Goal: Task Accomplishment & Management: Manage account settings

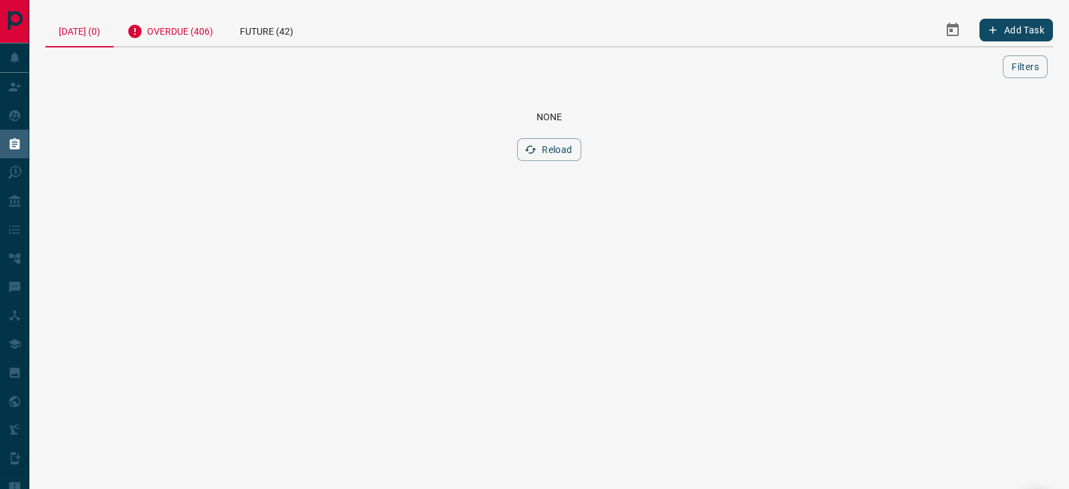
click at [171, 31] on div "Overdue (406)" at bounding box center [170, 29] width 113 height 33
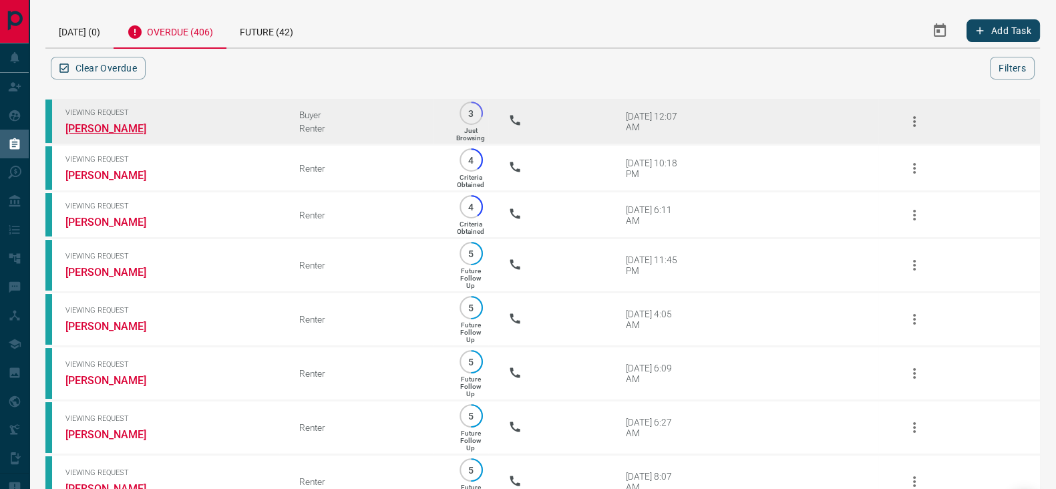
click at [122, 124] on link "[PERSON_NAME]" at bounding box center [115, 128] width 100 height 13
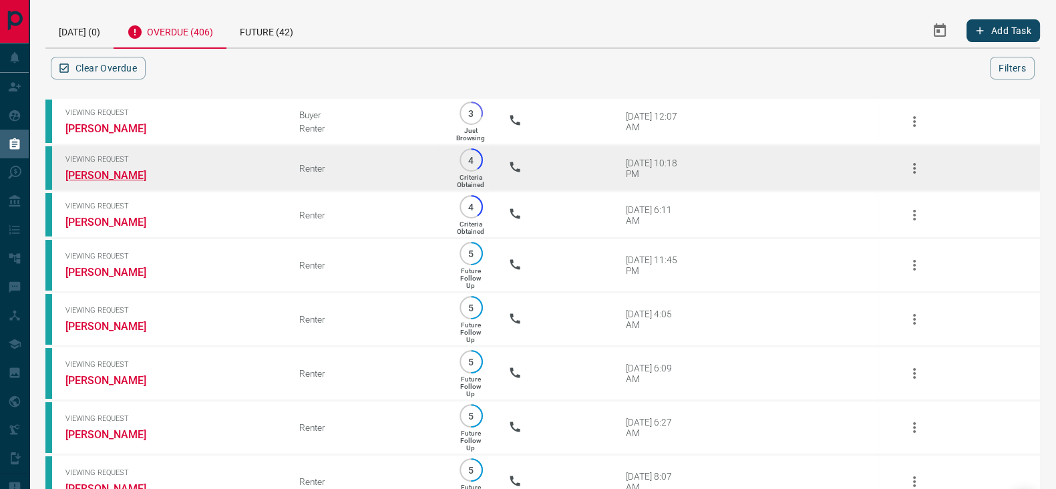
click at [83, 170] on link "[PERSON_NAME]" at bounding box center [115, 175] width 100 height 13
click at [918, 165] on icon "button" at bounding box center [914, 168] width 16 height 16
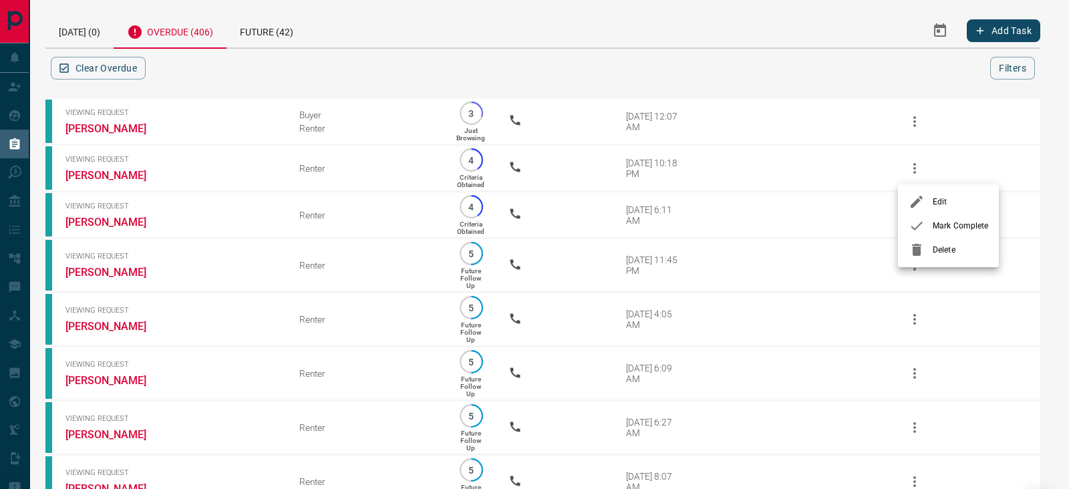
click at [929, 222] on div at bounding box center [920, 226] width 24 height 16
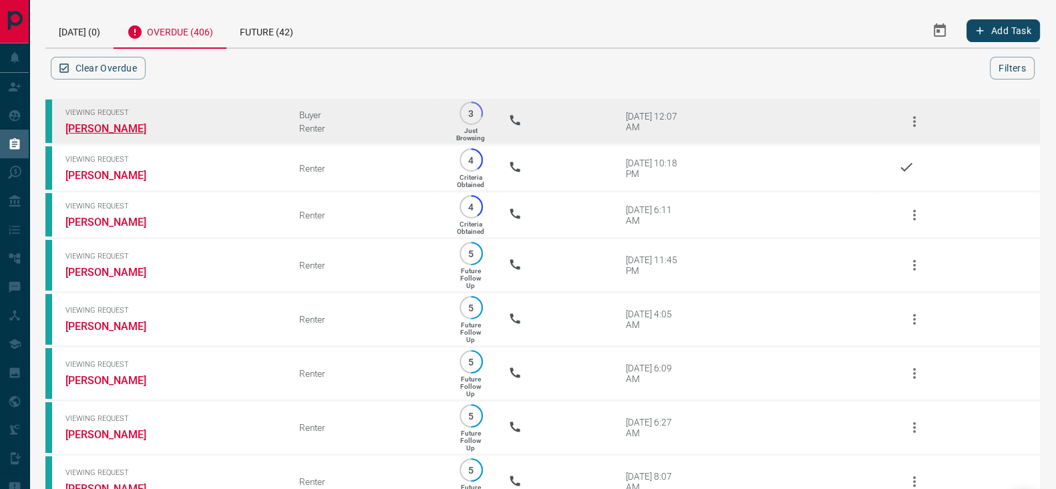
click at [123, 128] on link "[PERSON_NAME]" at bounding box center [115, 128] width 100 height 13
click at [922, 118] on button "button" at bounding box center [914, 122] width 32 height 32
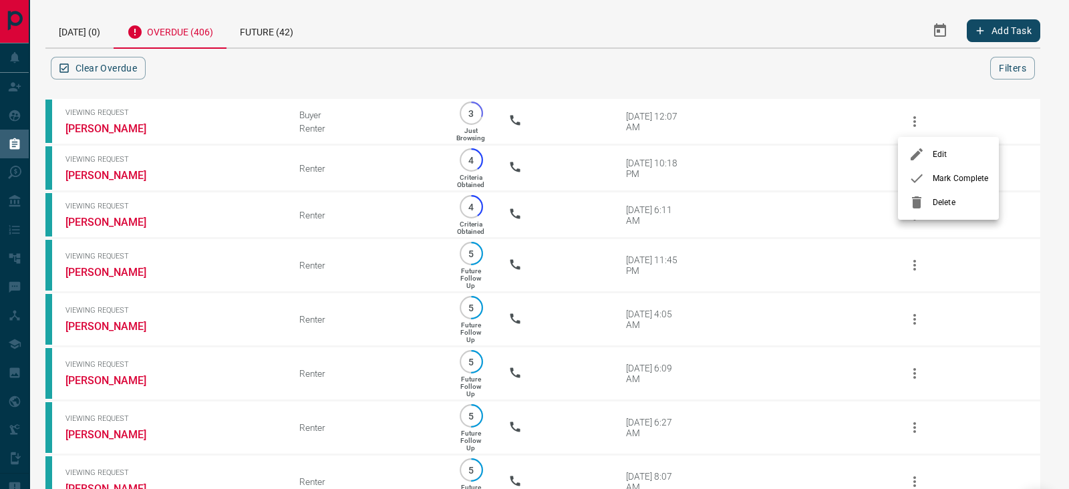
click at [942, 196] on span "Delete" at bounding box center [959, 202] width 55 height 12
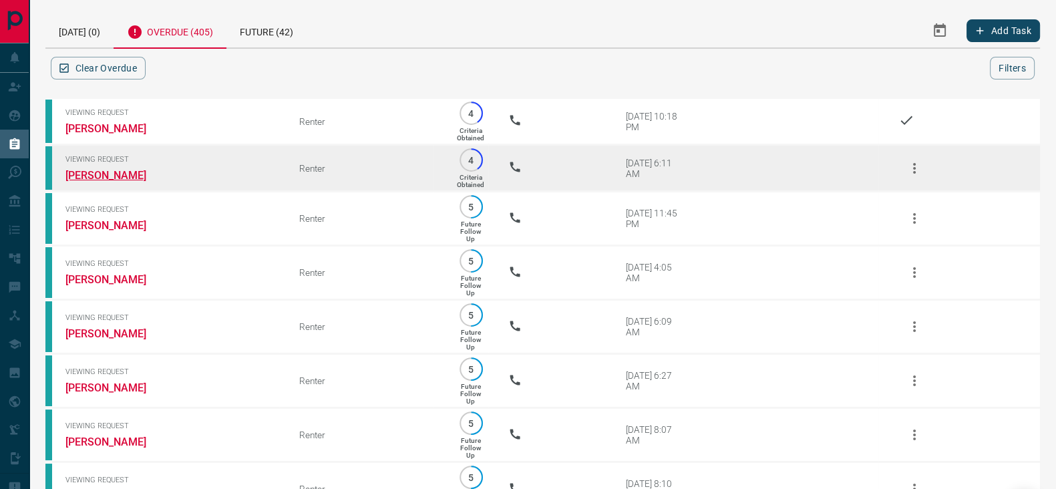
click at [85, 174] on link "[PERSON_NAME]" at bounding box center [115, 175] width 100 height 13
click at [906, 167] on icon "button" at bounding box center [914, 168] width 16 height 16
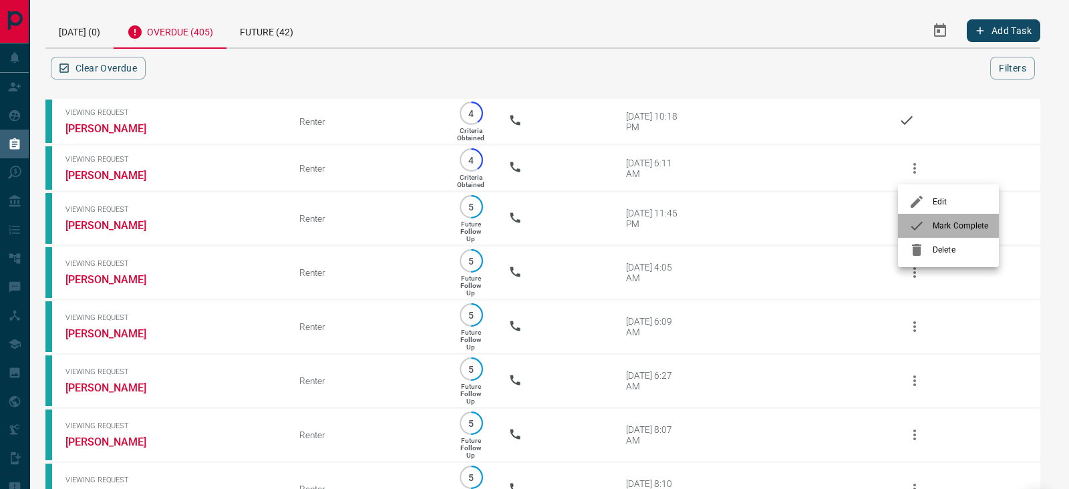
click at [944, 228] on span "Mark Complete" at bounding box center [959, 226] width 55 height 12
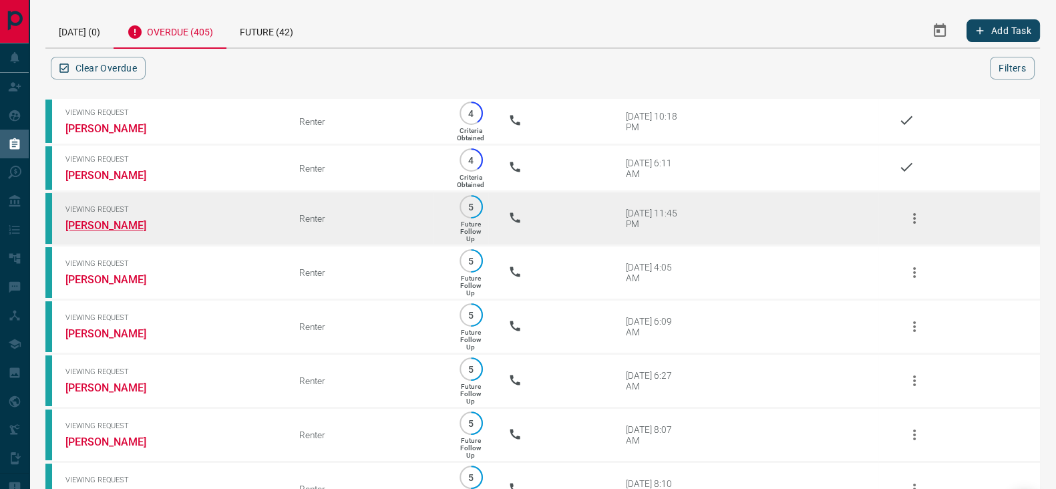
click at [138, 225] on link "[PERSON_NAME]" at bounding box center [115, 225] width 100 height 13
click at [908, 218] on icon "button" at bounding box center [914, 218] width 16 height 16
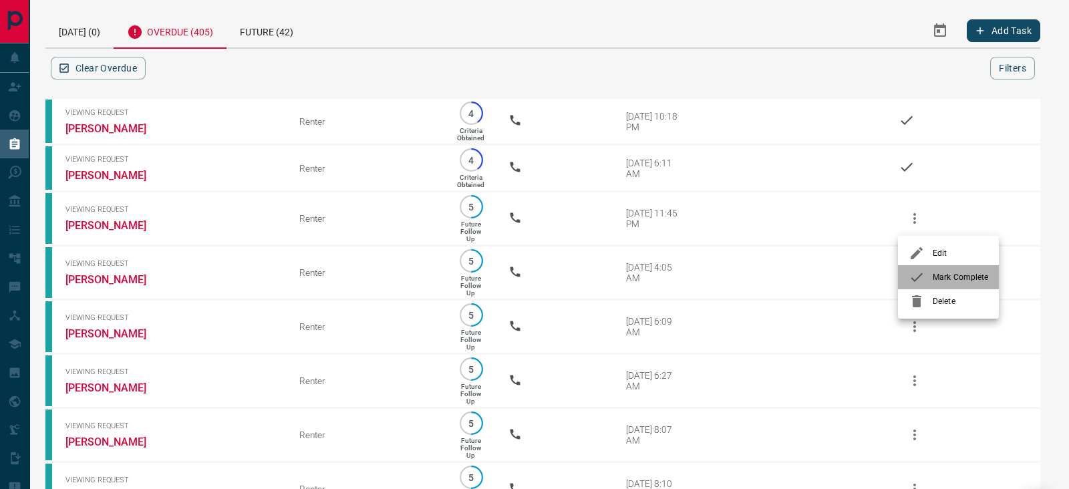
click at [939, 272] on span "Mark Complete" at bounding box center [959, 277] width 55 height 12
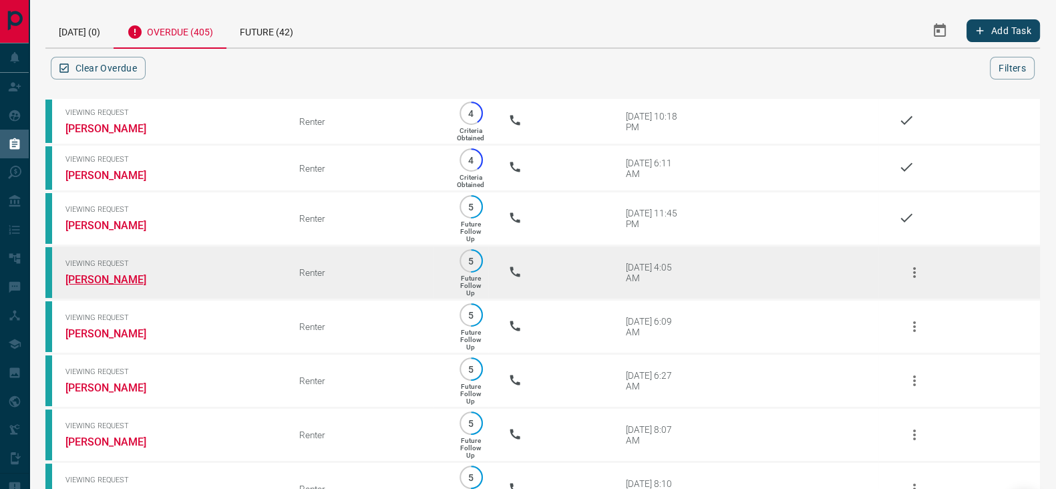
click at [113, 278] on link "[PERSON_NAME]" at bounding box center [115, 279] width 100 height 13
click at [908, 275] on icon "button" at bounding box center [914, 272] width 16 height 16
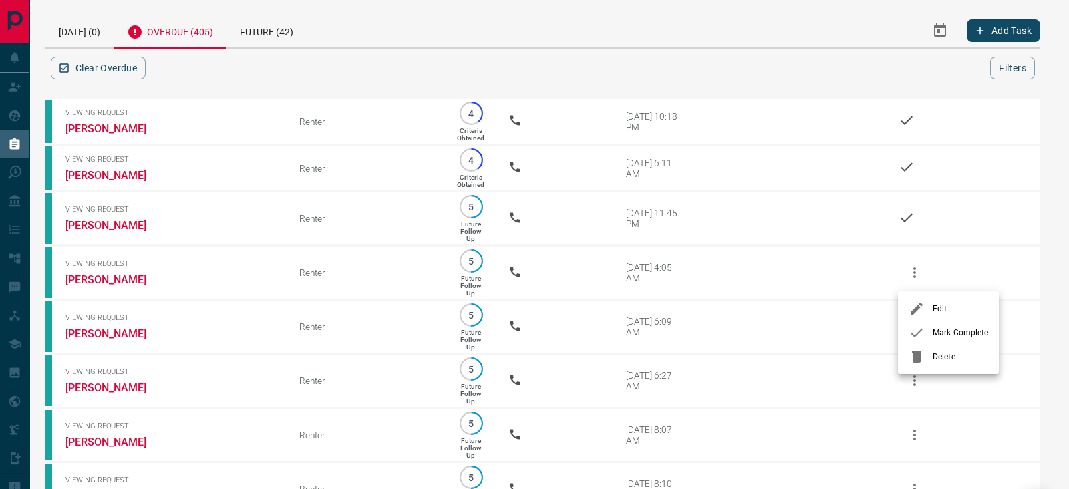
click at [936, 333] on span "Mark Complete" at bounding box center [959, 333] width 55 height 12
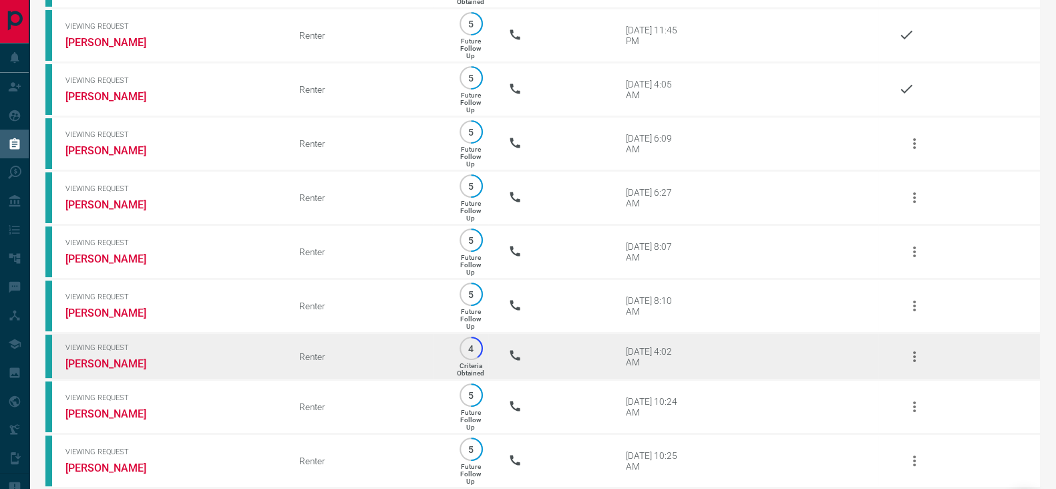
scroll to position [166, 0]
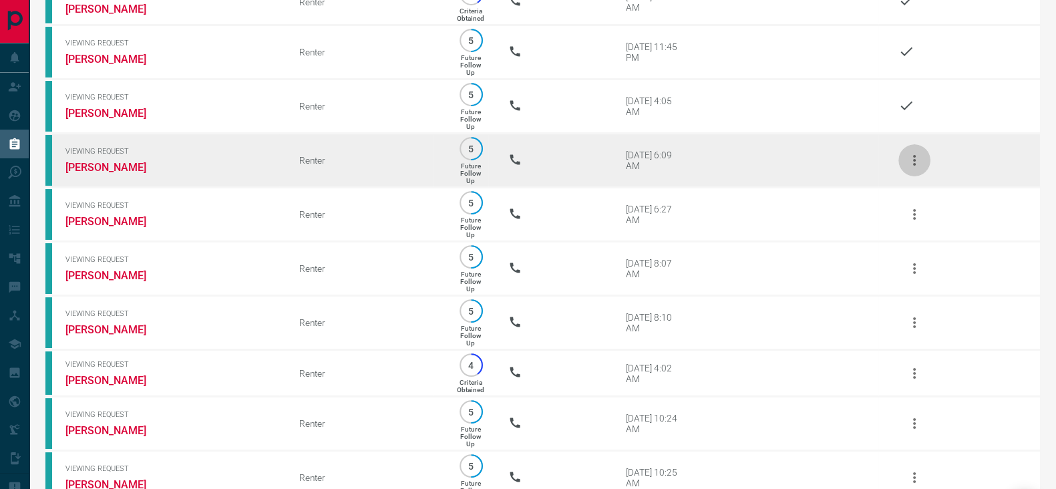
click at [910, 162] on icon "button" at bounding box center [914, 160] width 16 height 16
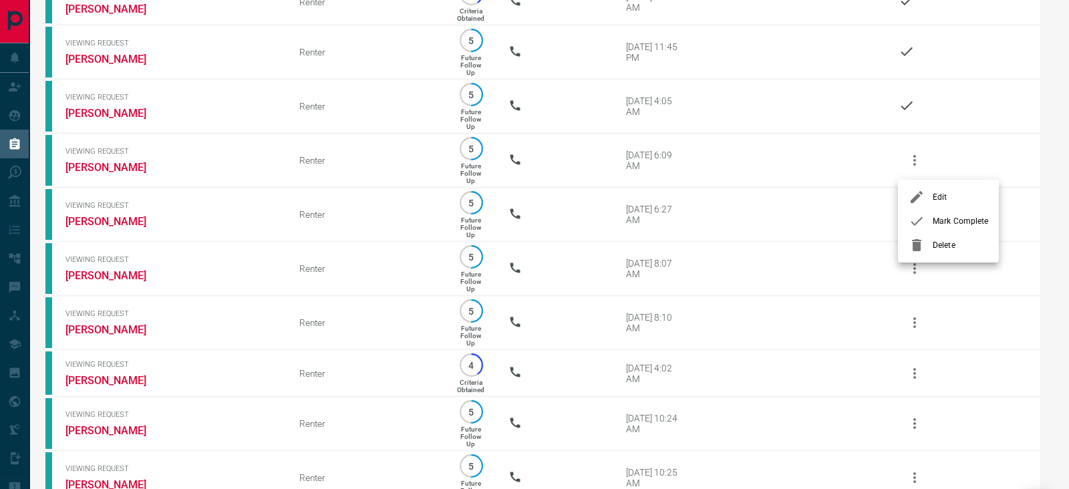
click at [935, 220] on span "Mark Complete" at bounding box center [959, 221] width 55 height 12
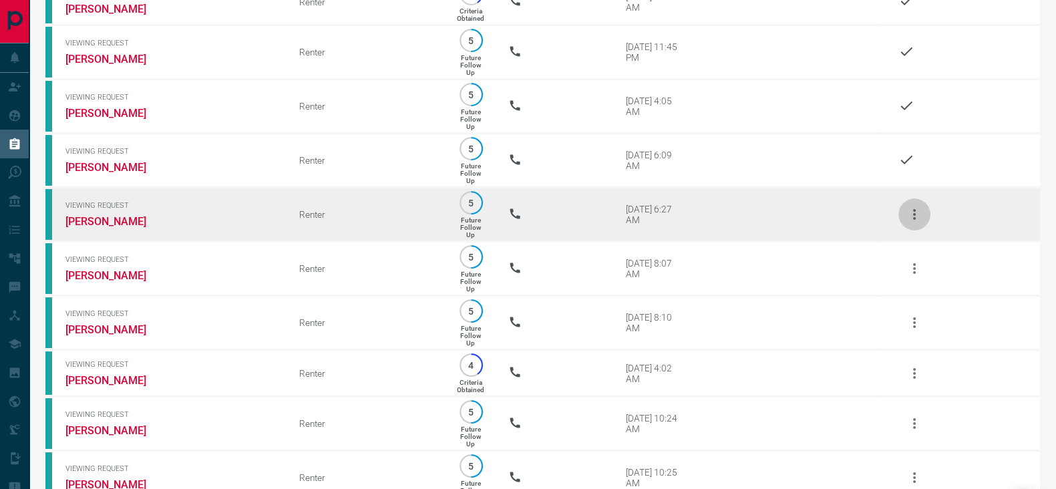
click at [914, 215] on icon "button" at bounding box center [914, 214] width 3 height 11
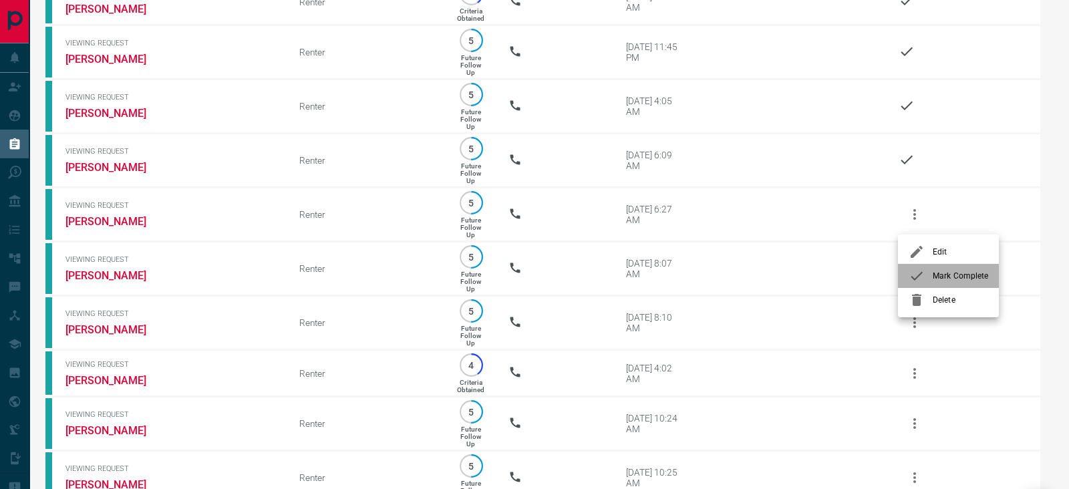
click at [938, 280] on span "Mark Complete" at bounding box center [959, 276] width 55 height 12
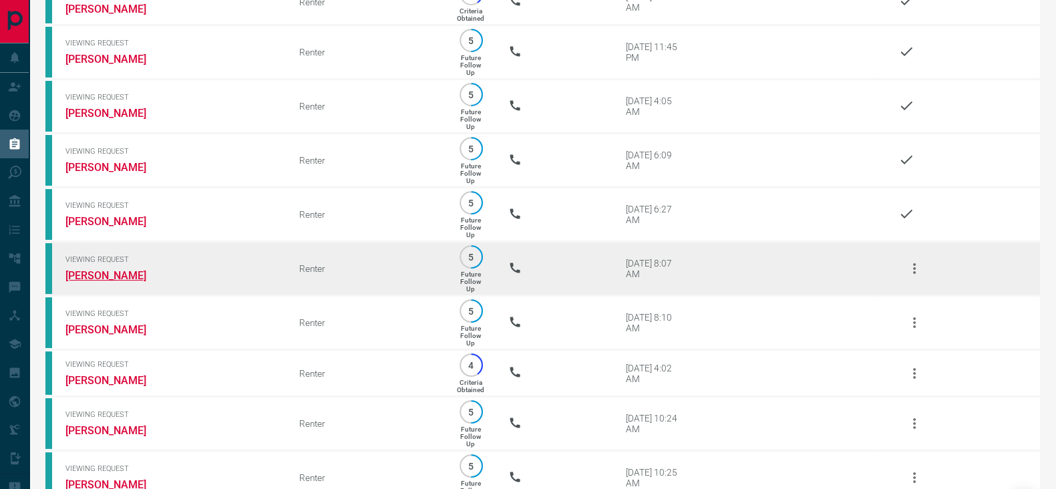
click at [75, 282] on link "[PERSON_NAME]" at bounding box center [115, 275] width 100 height 13
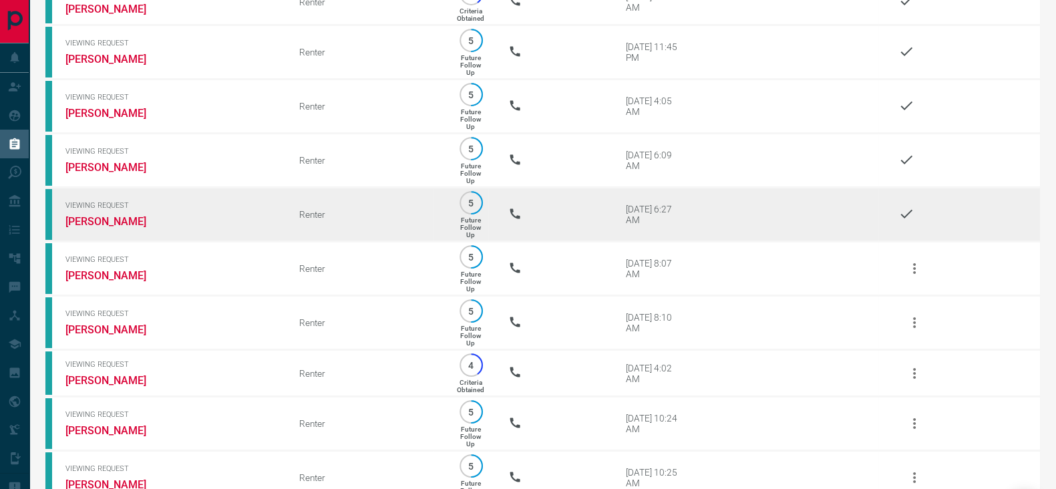
scroll to position [333, 0]
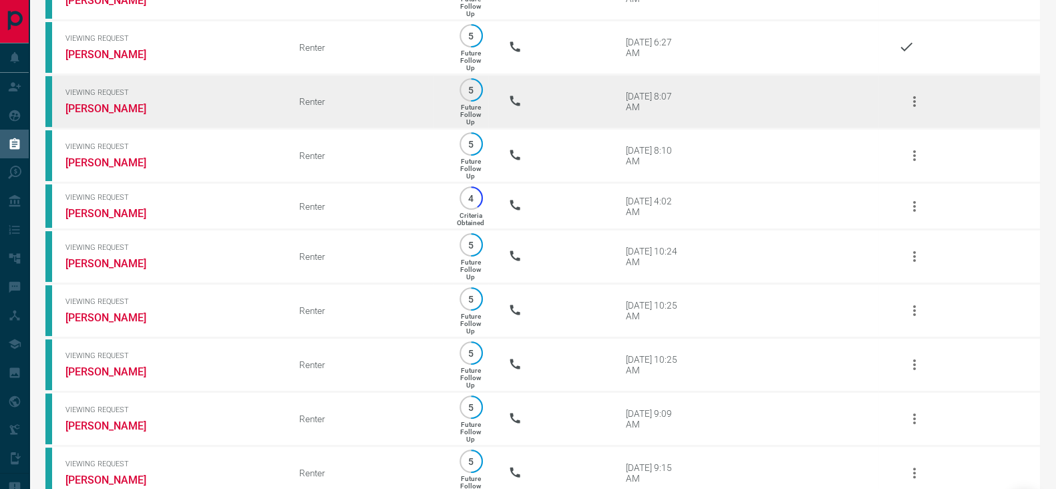
click at [918, 105] on icon "button" at bounding box center [914, 101] width 16 height 16
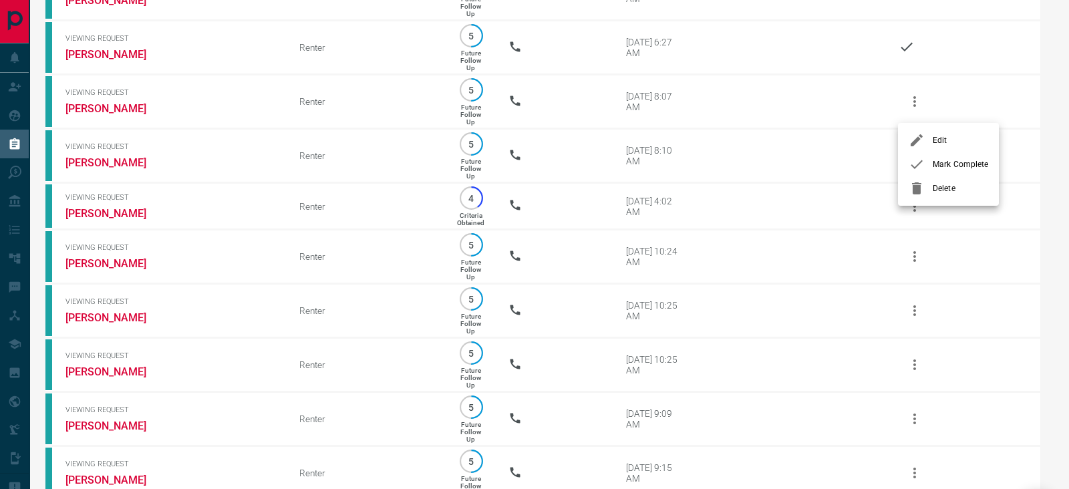
click at [916, 112] on div at bounding box center [534, 244] width 1069 height 489
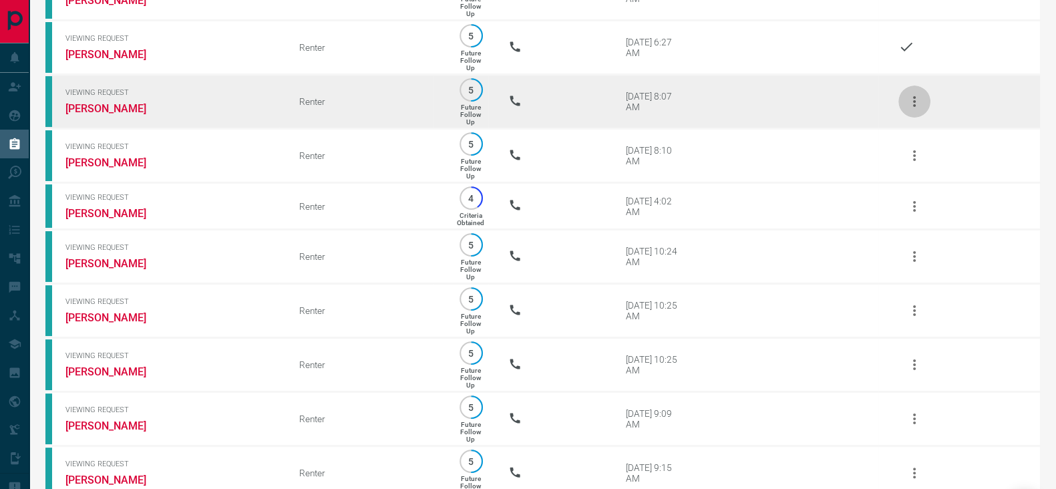
click at [913, 110] on icon "button" at bounding box center [914, 101] width 16 height 16
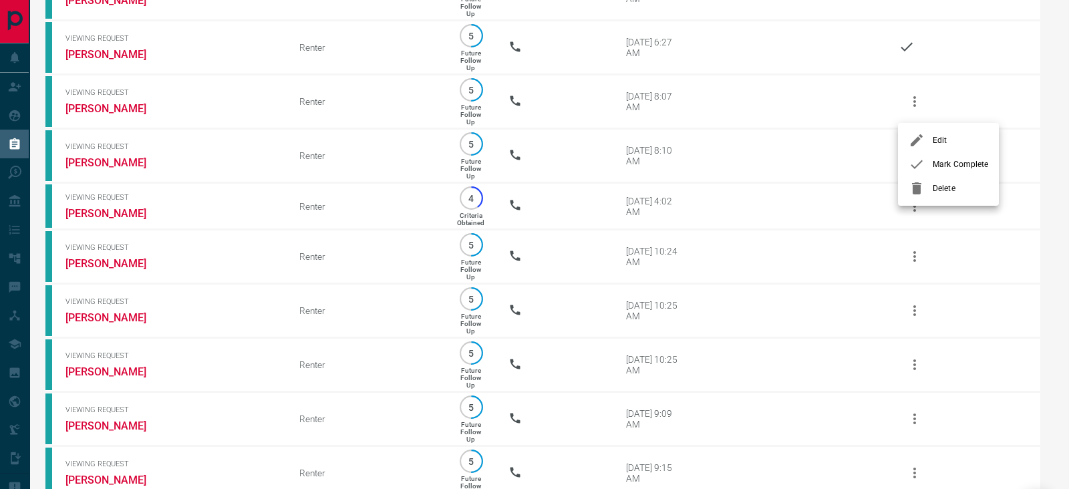
click at [934, 162] on span "Mark Complete" at bounding box center [959, 164] width 55 height 12
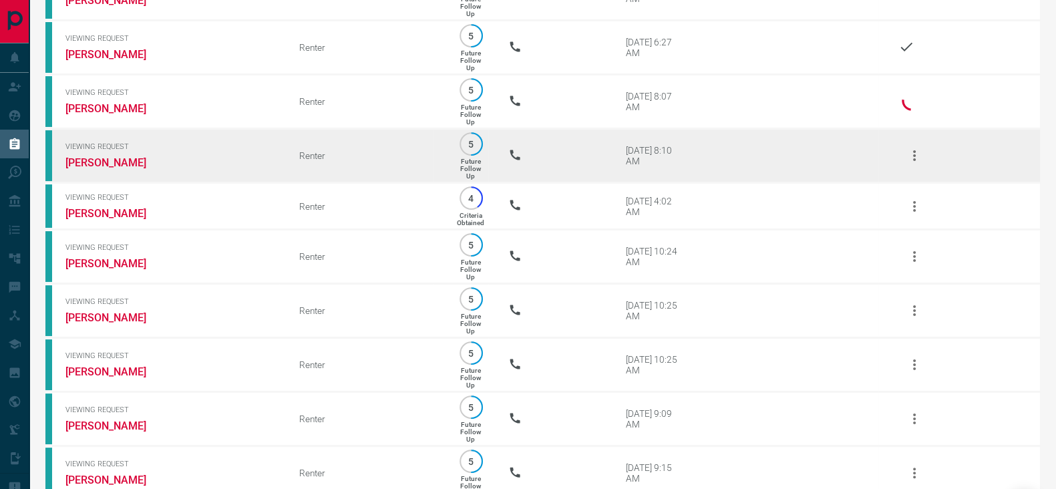
click at [915, 161] on icon "button" at bounding box center [914, 155] width 3 height 11
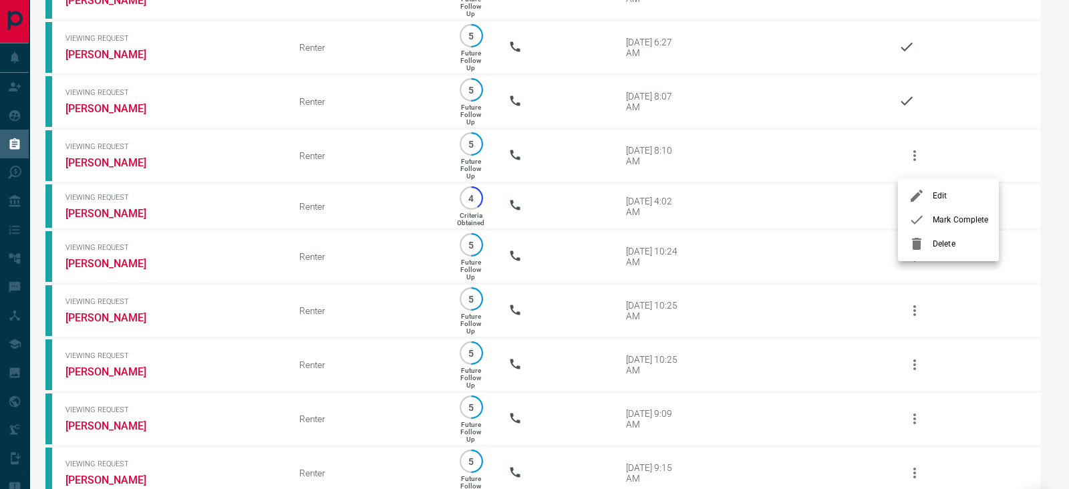
click at [950, 220] on span "Mark Complete" at bounding box center [959, 220] width 55 height 12
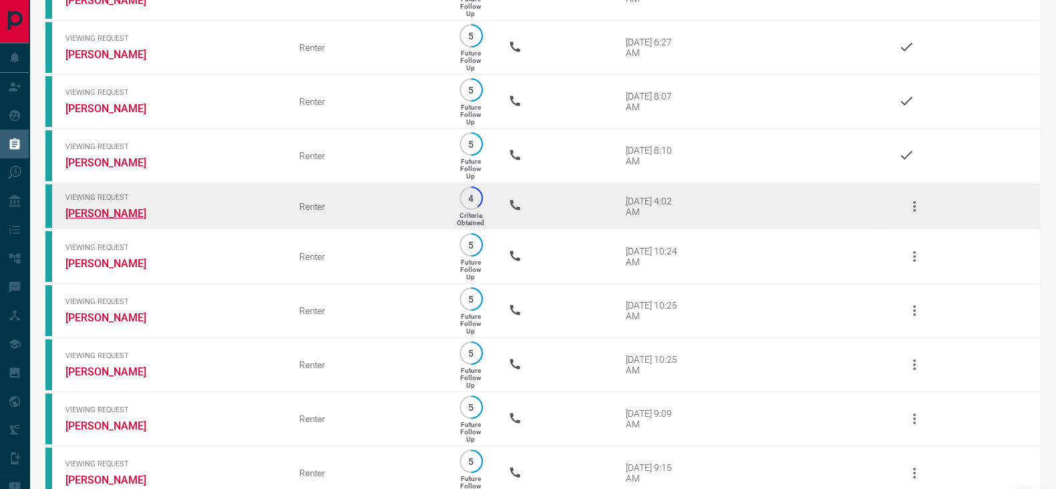
click at [83, 218] on link "[PERSON_NAME]" at bounding box center [115, 213] width 100 height 13
click at [918, 208] on icon "button" at bounding box center [914, 206] width 16 height 16
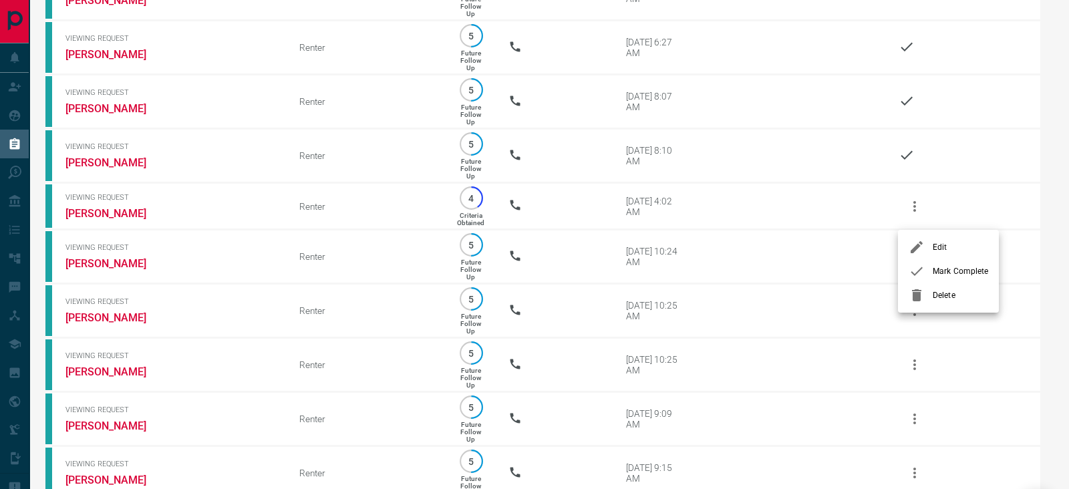
click at [945, 271] on span "Mark Complete" at bounding box center [959, 271] width 55 height 12
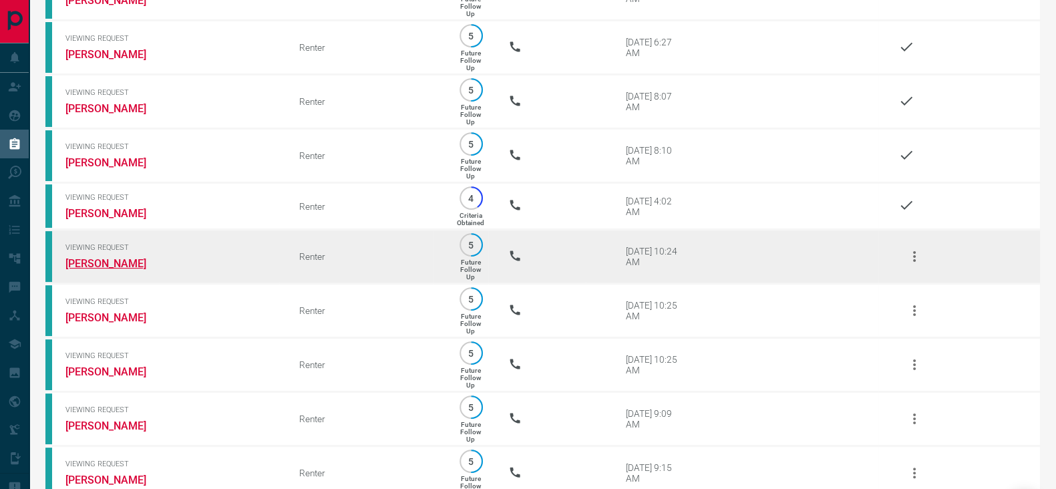
click at [116, 270] on link "[PERSON_NAME]" at bounding box center [115, 263] width 100 height 13
click at [912, 263] on icon "button" at bounding box center [914, 256] width 16 height 16
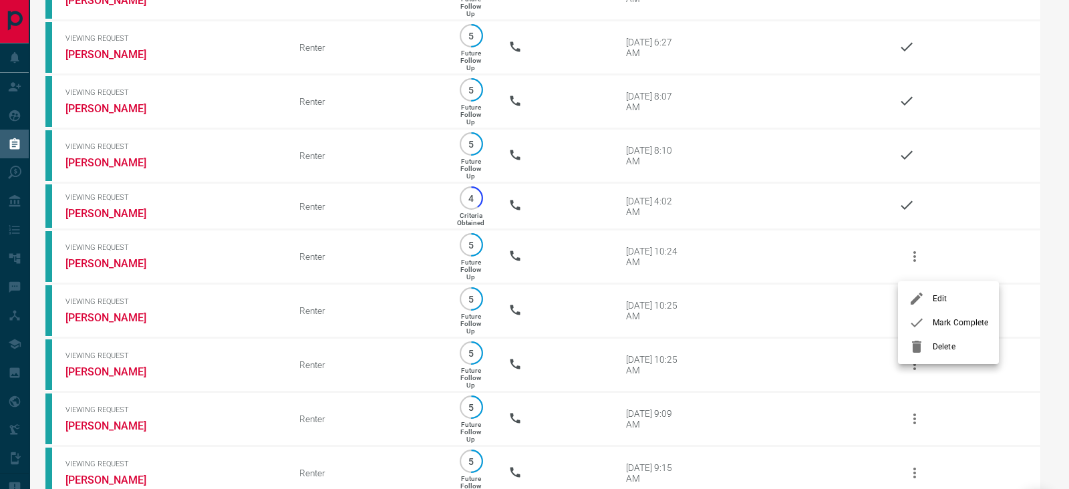
click at [939, 321] on span "Mark Complete" at bounding box center [959, 323] width 55 height 12
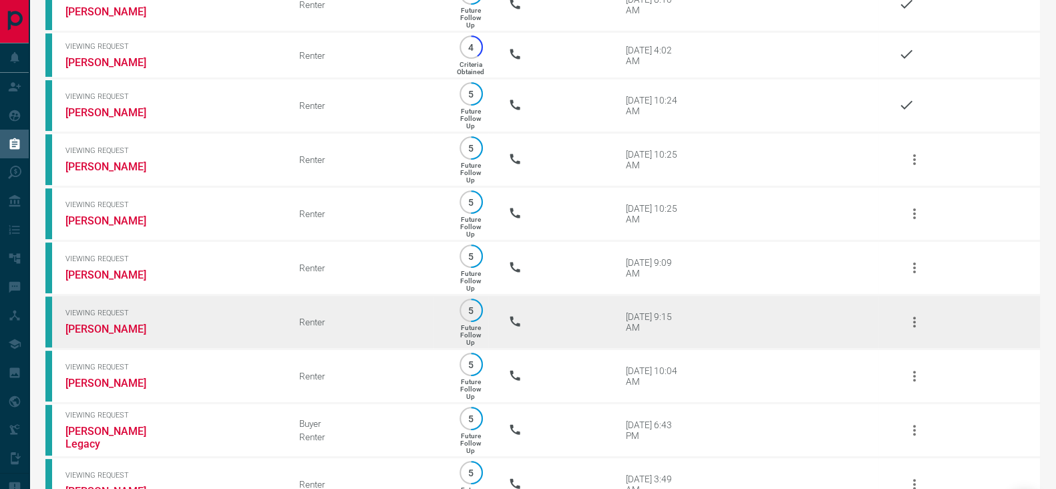
scroll to position [501, 0]
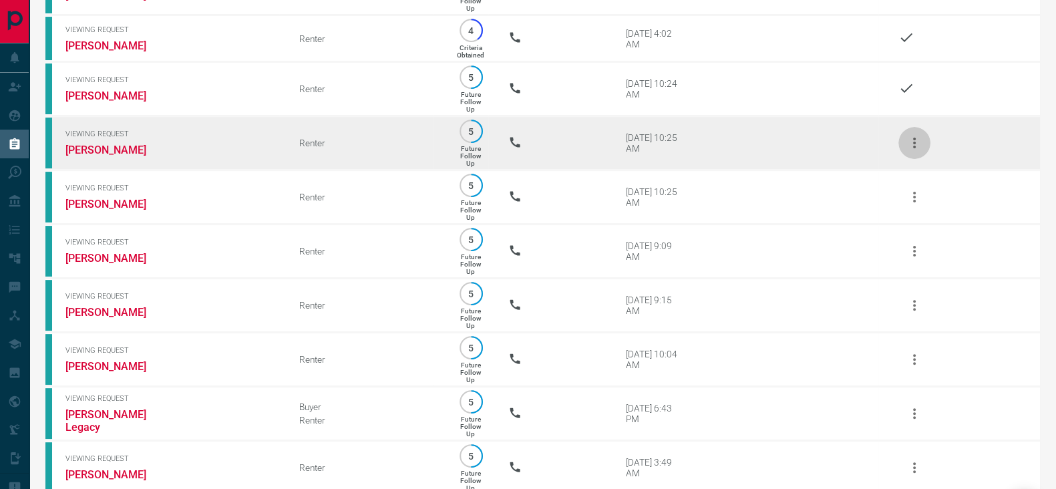
click at [908, 151] on icon "button" at bounding box center [914, 143] width 16 height 16
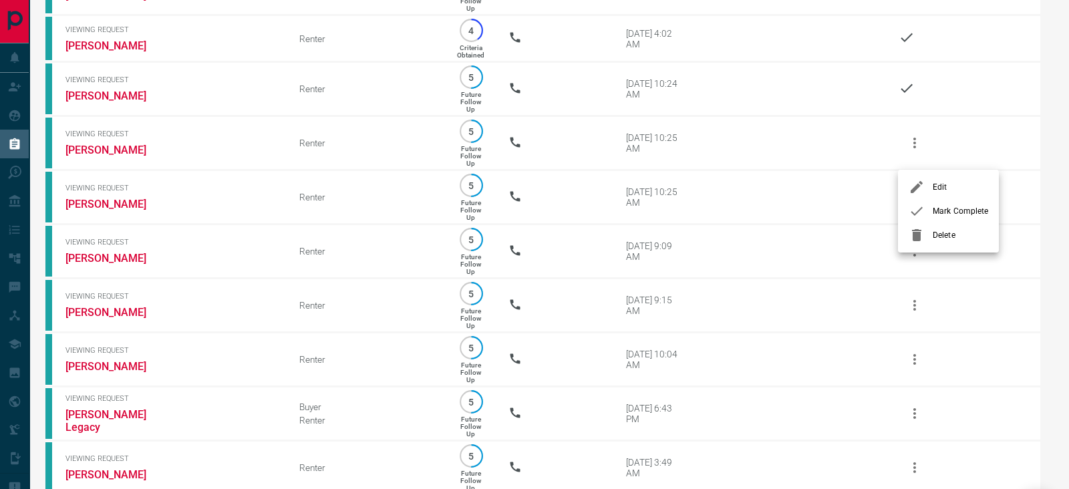
click at [936, 210] on span "Mark Complete" at bounding box center [959, 211] width 55 height 12
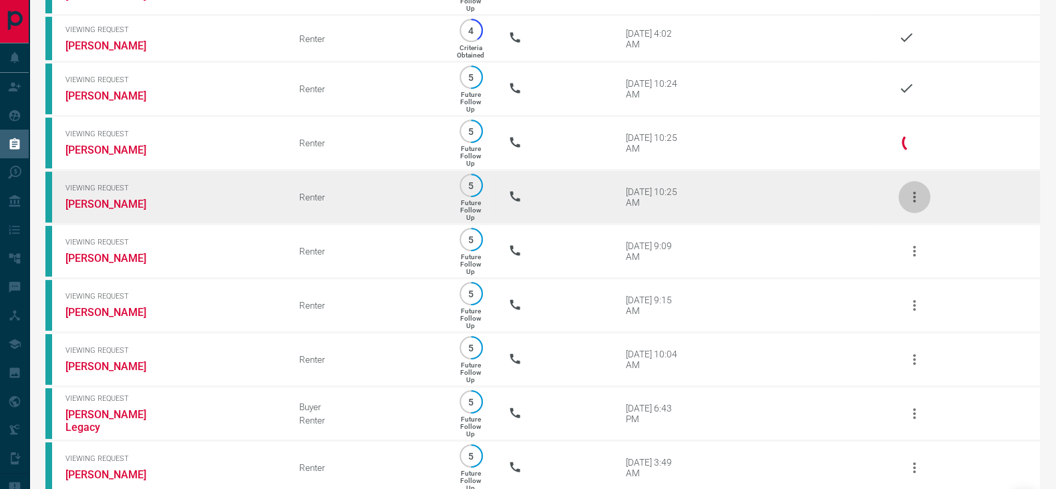
click at [912, 205] on icon "button" at bounding box center [914, 197] width 16 height 16
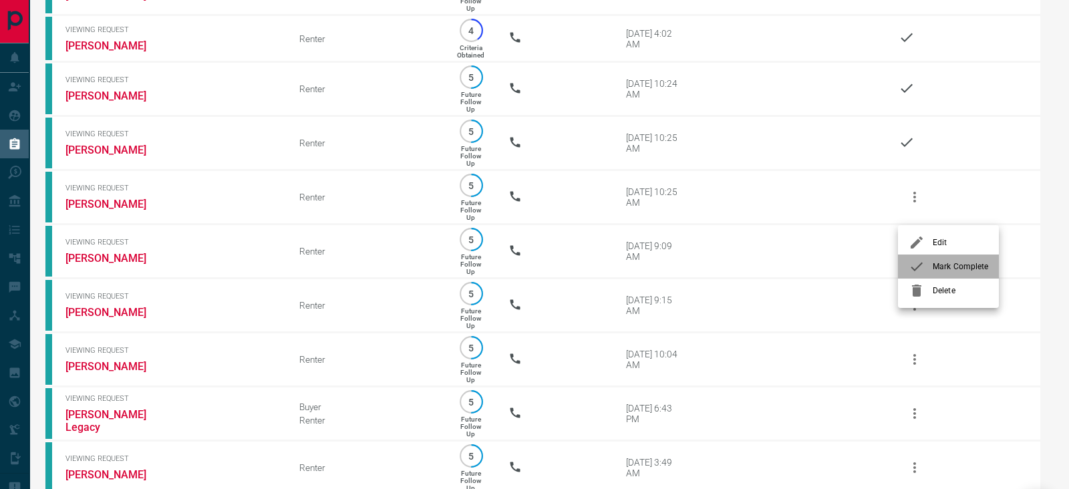
click at [948, 271] on span "Mark Complete" at bounding box center [959, 266] width 55 height 12
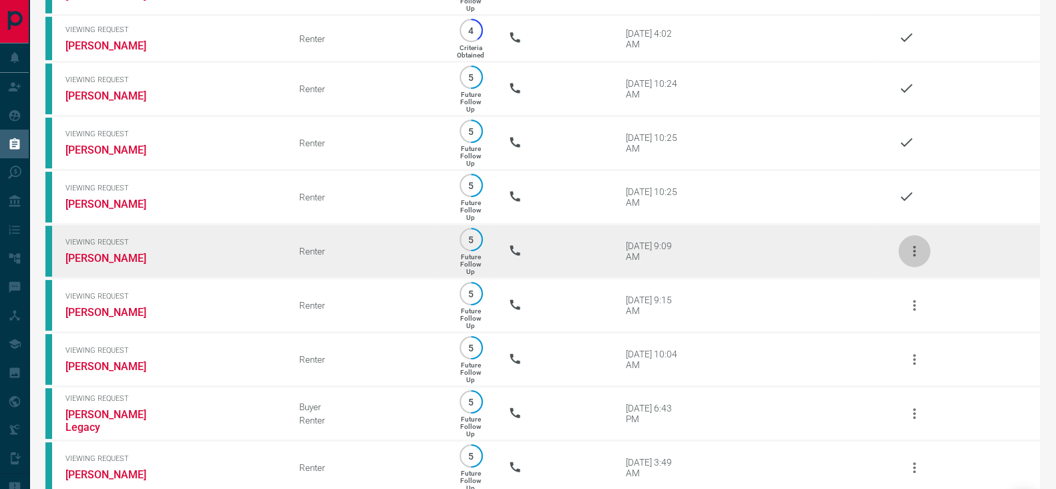
click at [914, 259] on icon "button" at bounding box center [914, 251] width 16 height 16
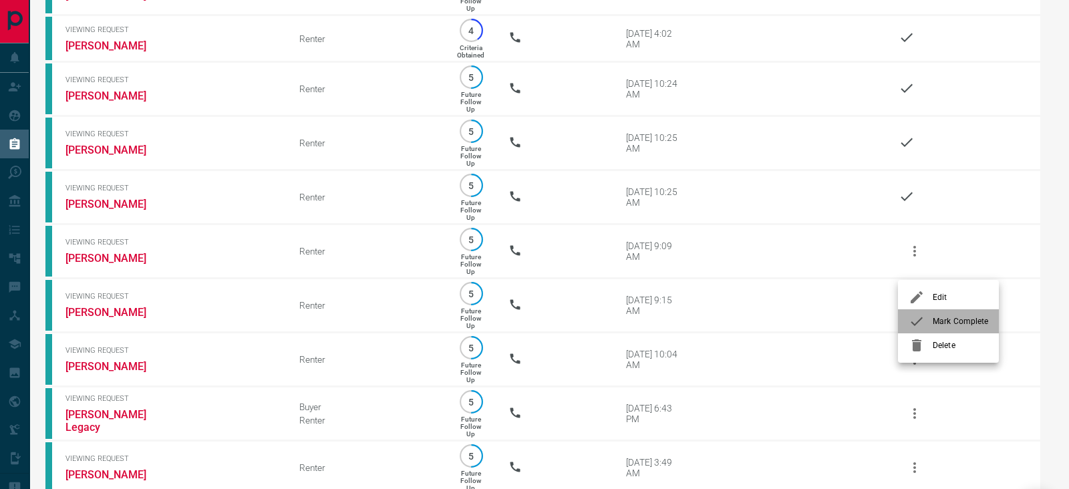
click at [945, 322] on span "Mark Complete" at bounding box center [959, 321] width 55 height 12
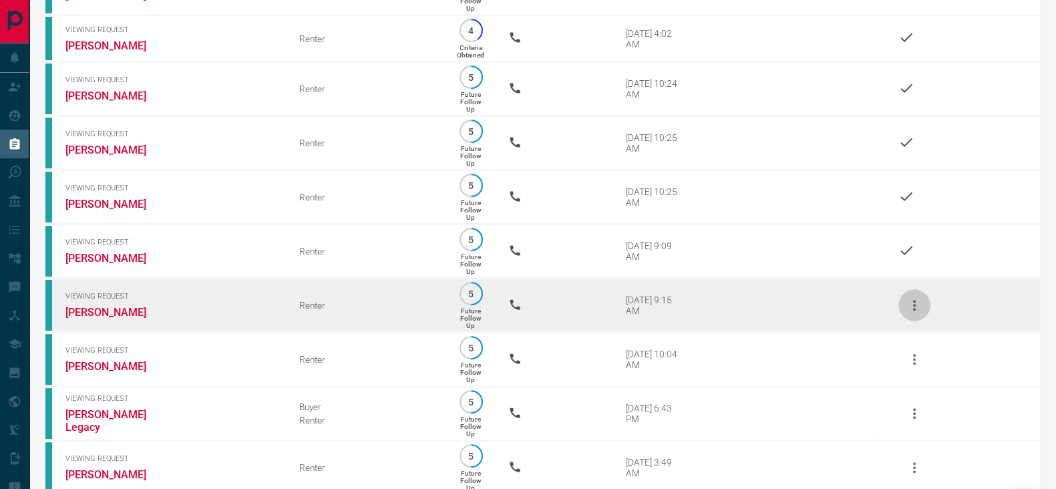
click at [915, 311] on icon "button" at bounding box center [914, 305] width 3 height 11
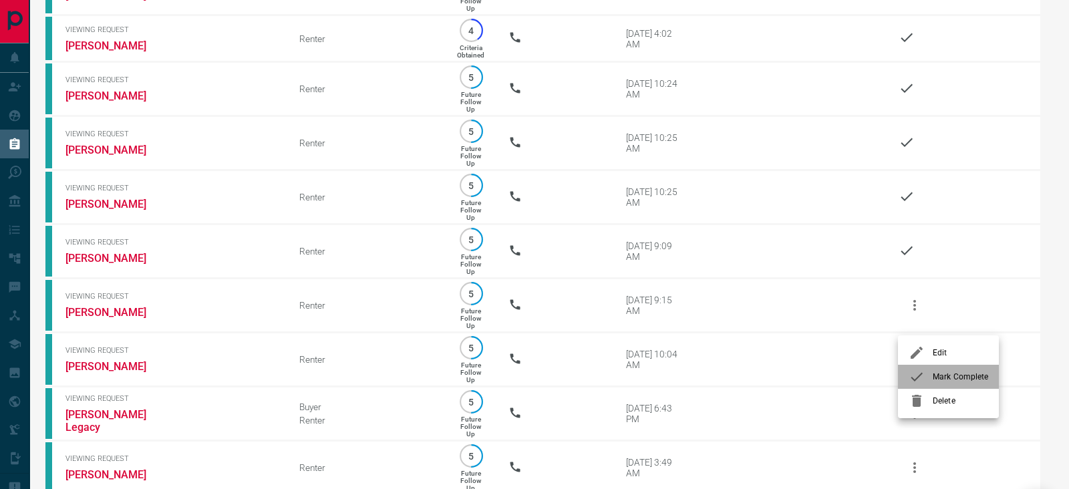
click at [926, 378] on div at bounding box center [920, 377] width 24 height 16
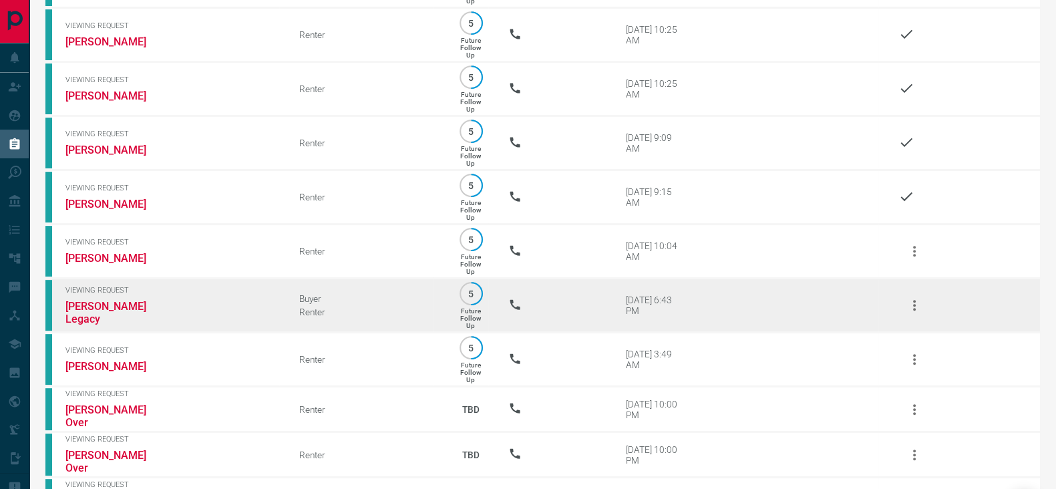
scroll to position [667, 0]
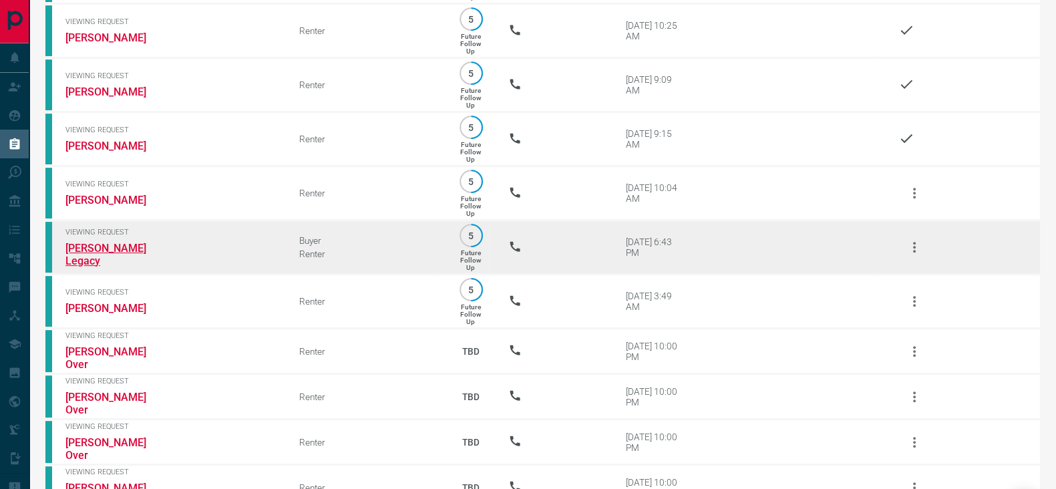
click at [97, 267] on link "[PERSON_NAME] Legacy" at bounding box center [115, 254] width 100 height 25
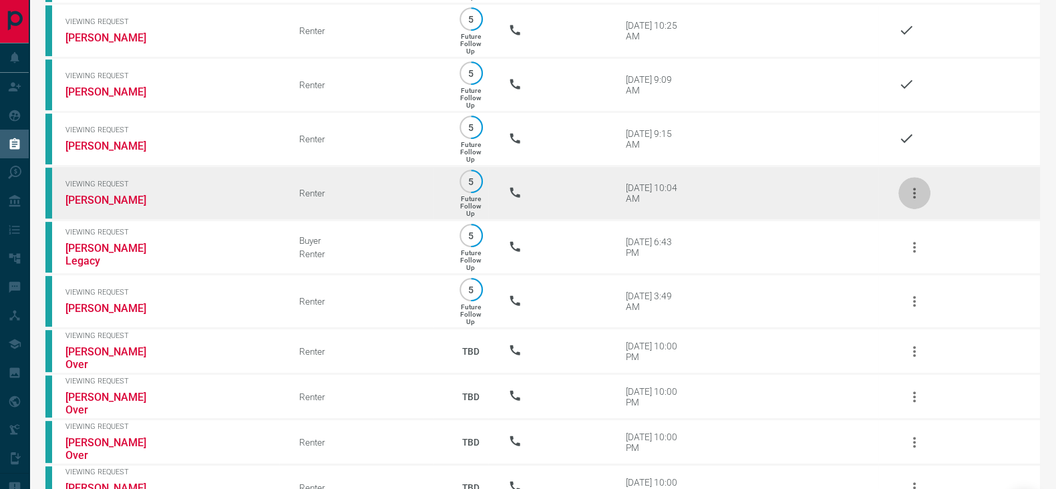
click at [911, 201] on icon "button" at bounding box center [914, 193] width 16 height 16
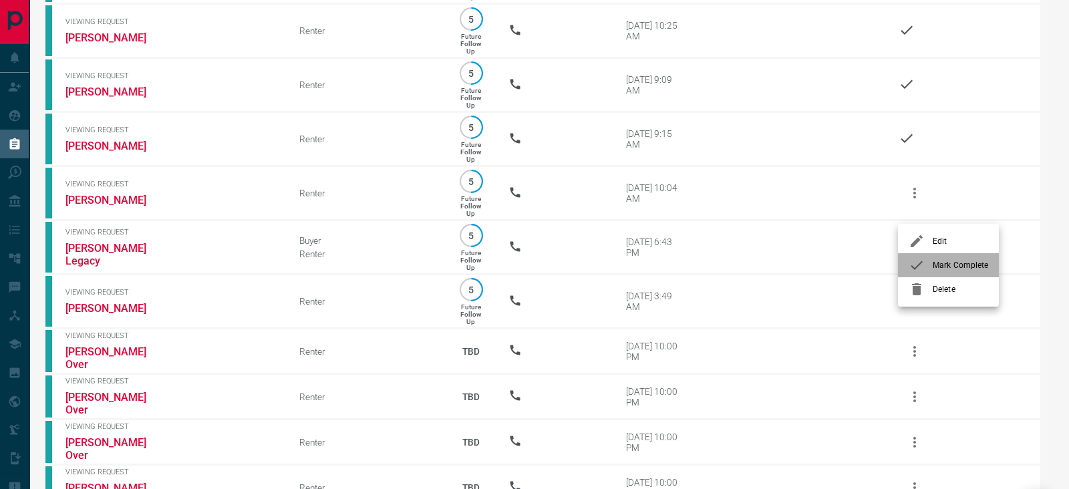
click at [925, 268] on div at bounding box center [920, 265] width 24 height 16
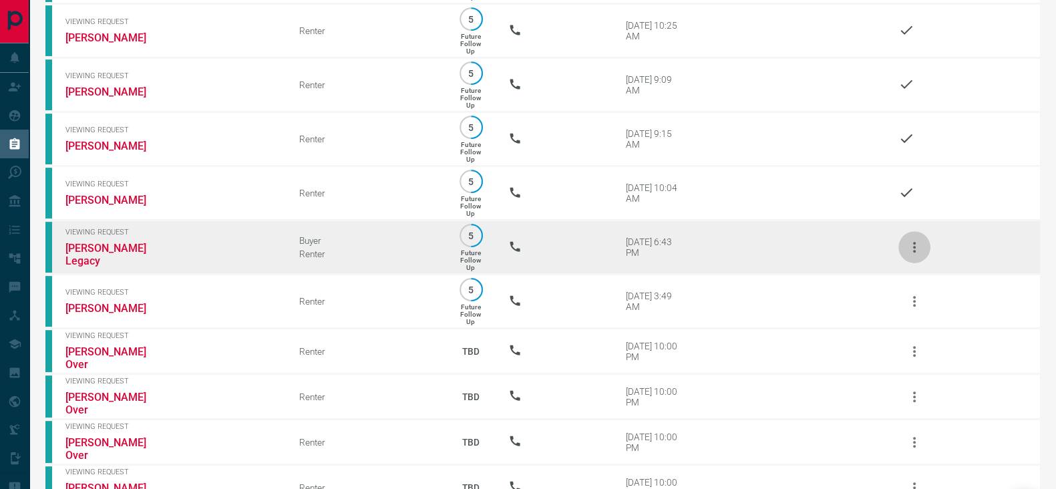
click at [924, 262] on button "button" at bounding box center [914, 247] width 32 height 32
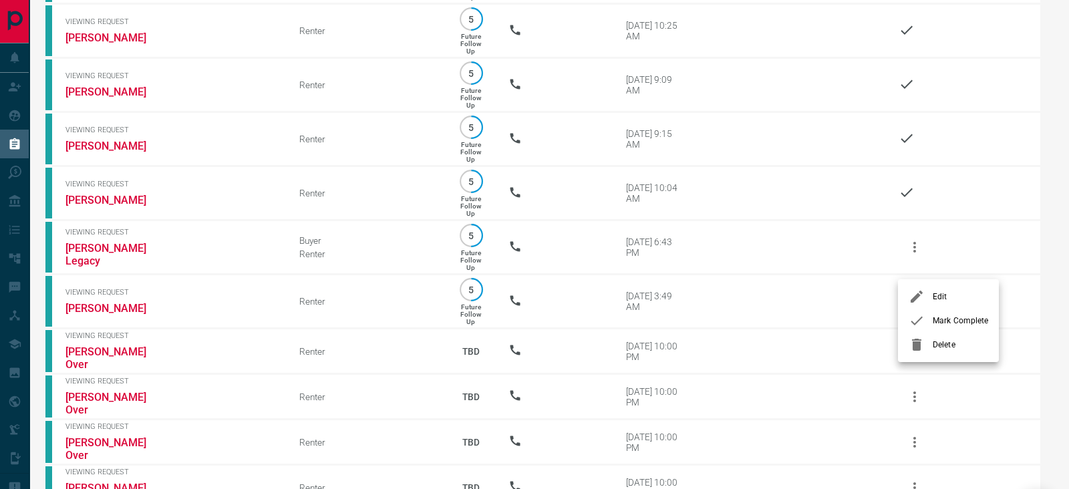
click at [936, 341] on span "Delete" at bounding box center [959, 345] width 55 height 12
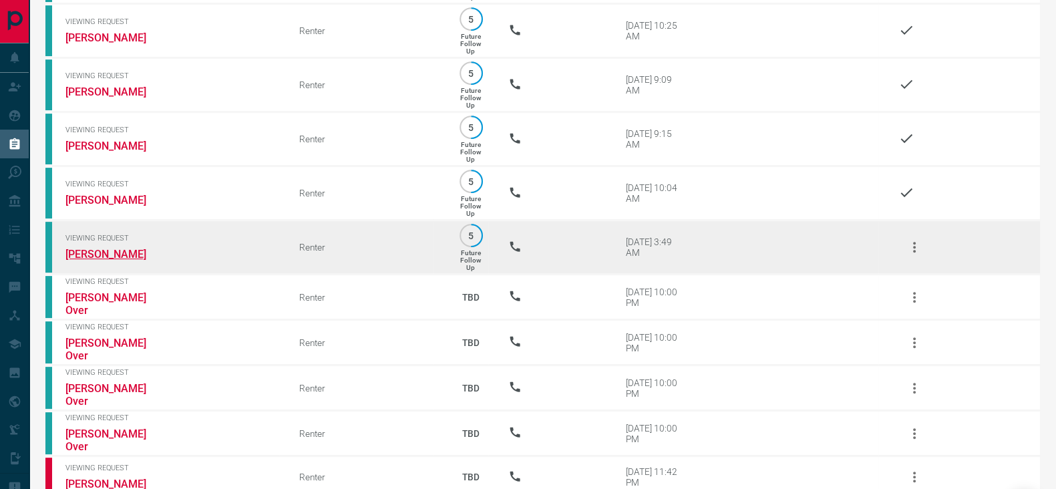
click at [84, 260] on link "[PERSON_NAME]" at bounding box center [115, 254] width 100 height 13
click at [912, 255] on icon "button" at bounding box center [914, 247] width 16 height 16
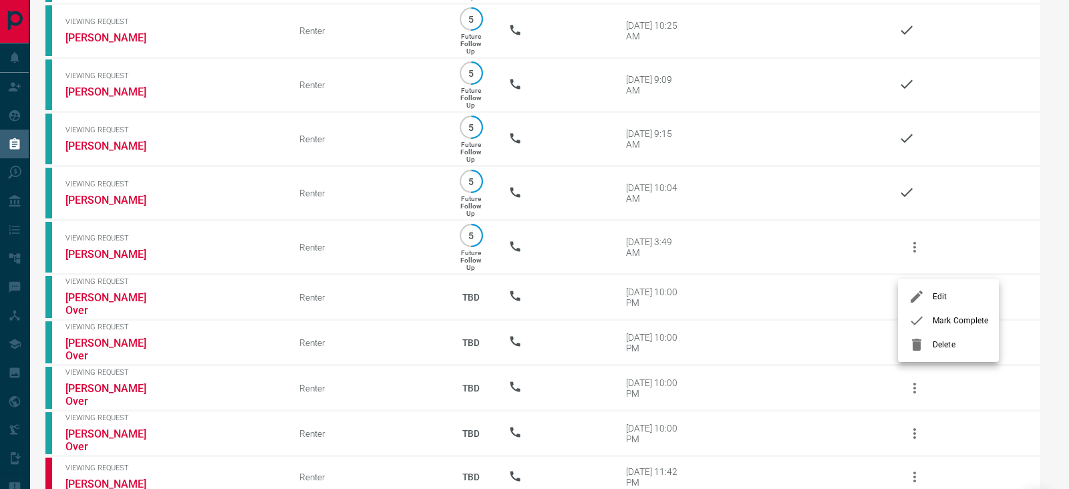
click at [942, 323] on span "Mark Complete" at bounding box center [959, 321] width 55 height 12
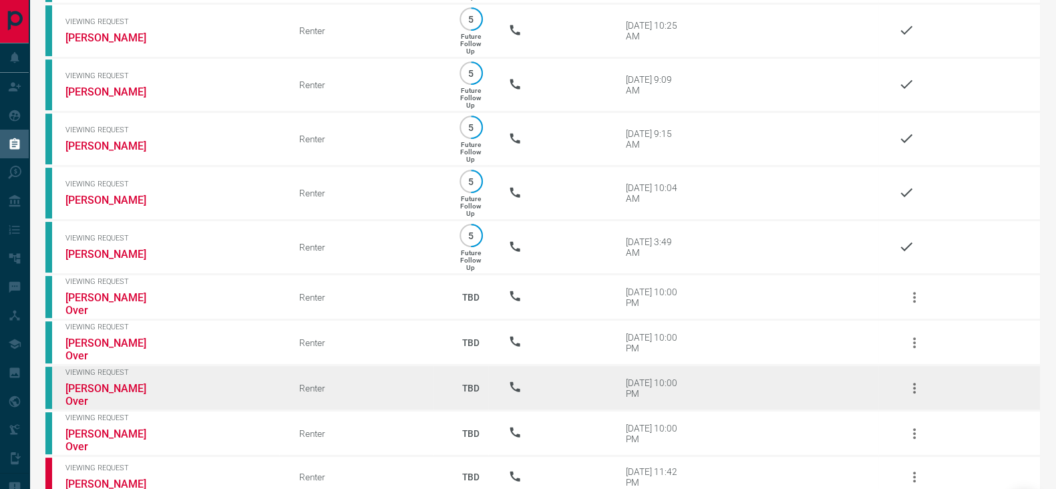
scroll to position [835, 0]
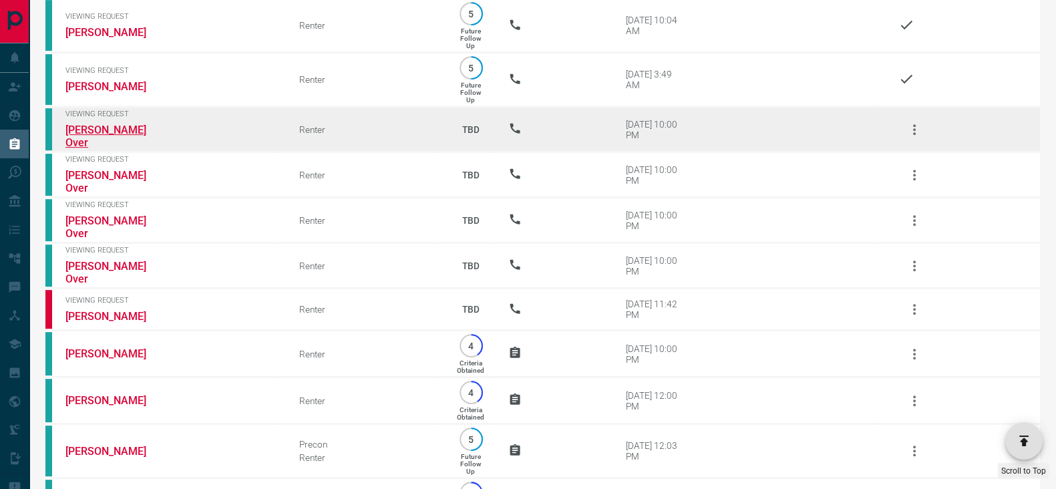
click at [106, 148] on link "[PERSON_NAME] Over" at bounding box center [115, 136] width 100 height 25
click at [918, 138] on icon "button" at bounding box center [914, 130] width 16 height 16
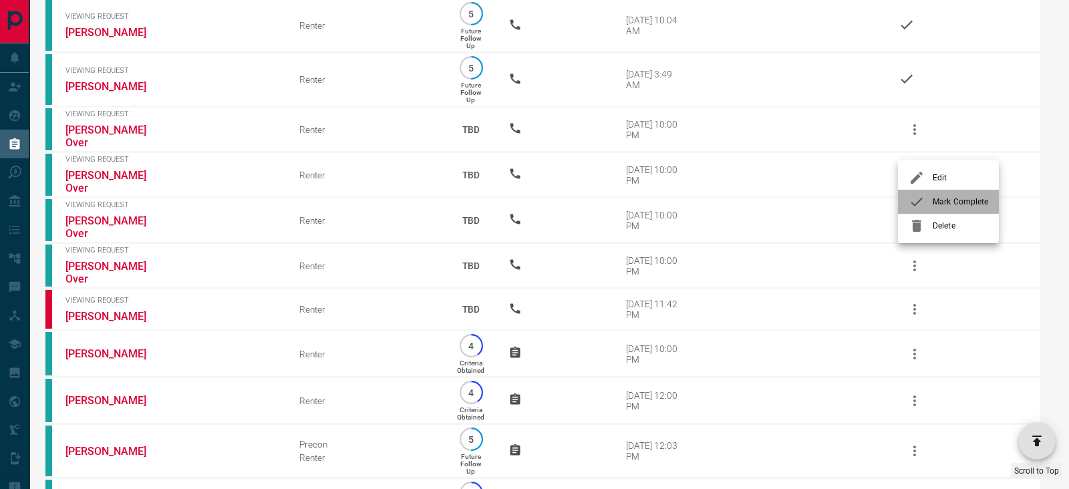
click at [938, 200] on span "Mark Complete" at bounding box center [959, 202] width 55 height 12
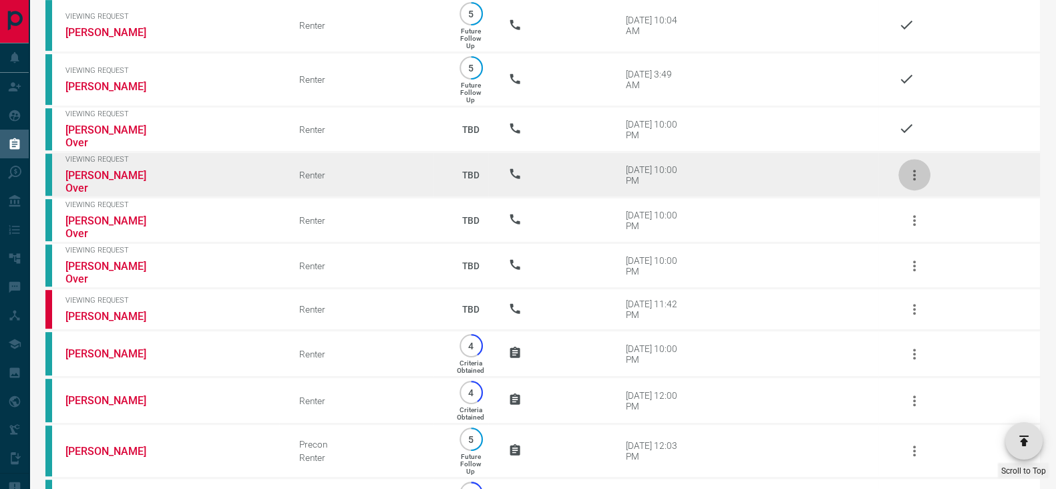
click at [917, 183] on icon "button" at bounding box center [914, 175] width 16 height 16
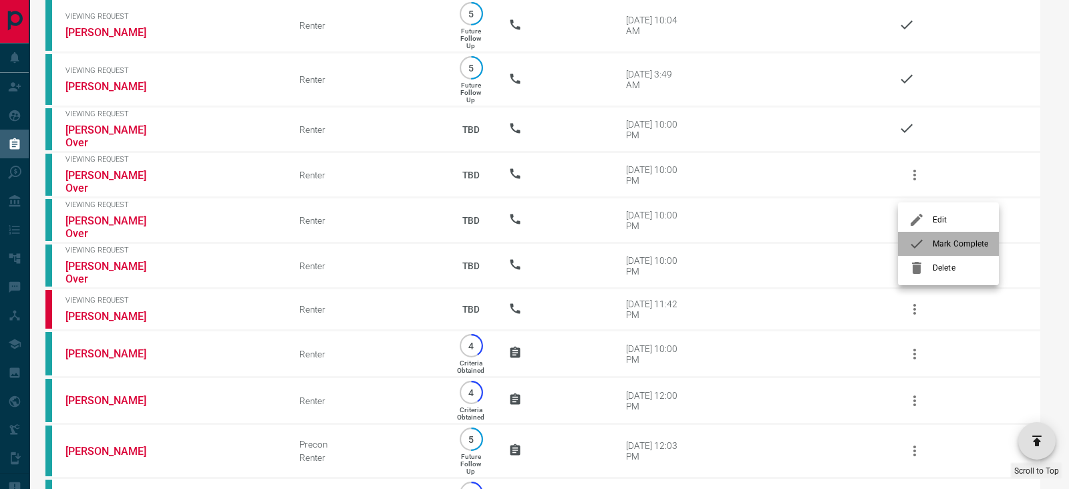
click at [940, 244] on span "Mark Complete" at bounding box center [959, 244] width 55 height 12
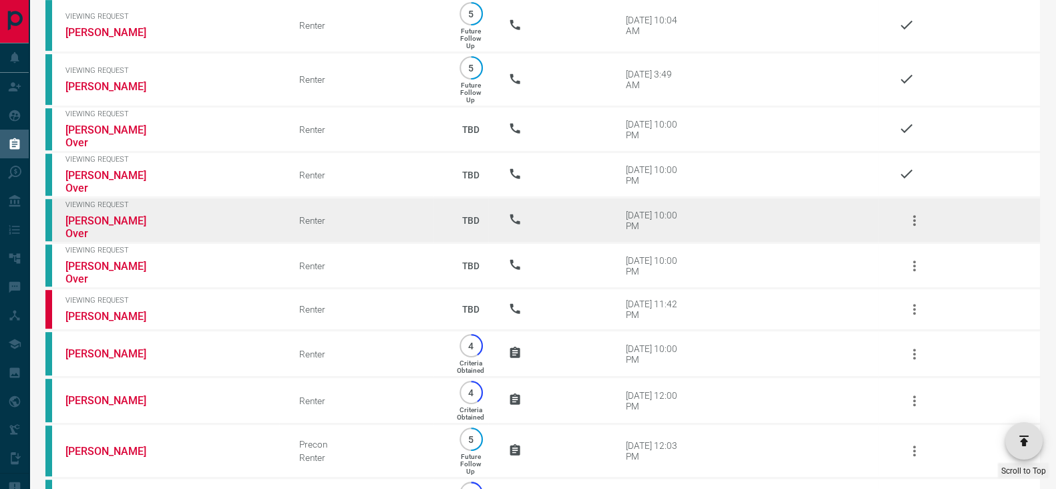
click at [913, 226] on icon "button" at bounding box center [914, 220] width 3 height 11
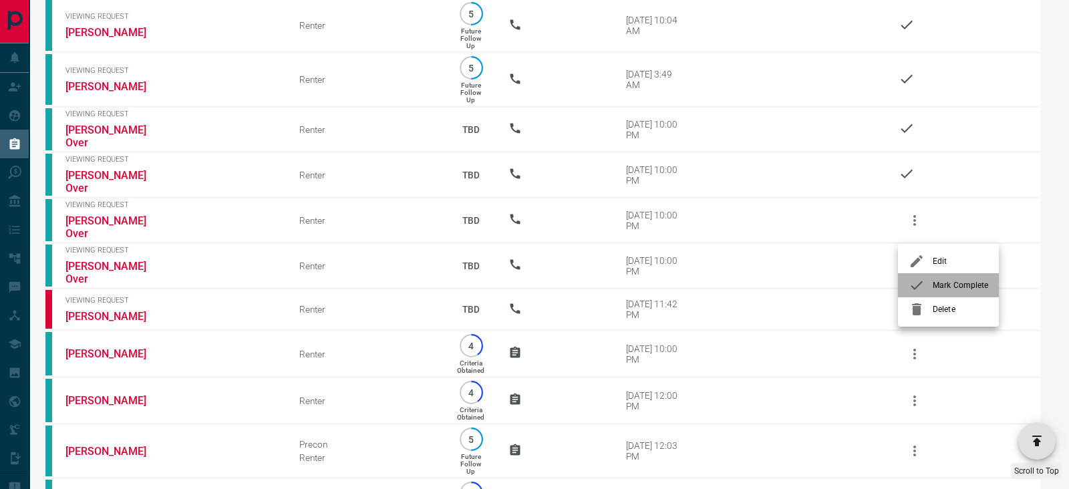
click at [940, 282] on span "Mark Complete" at bounding box center [959, 285] width 55 height 12
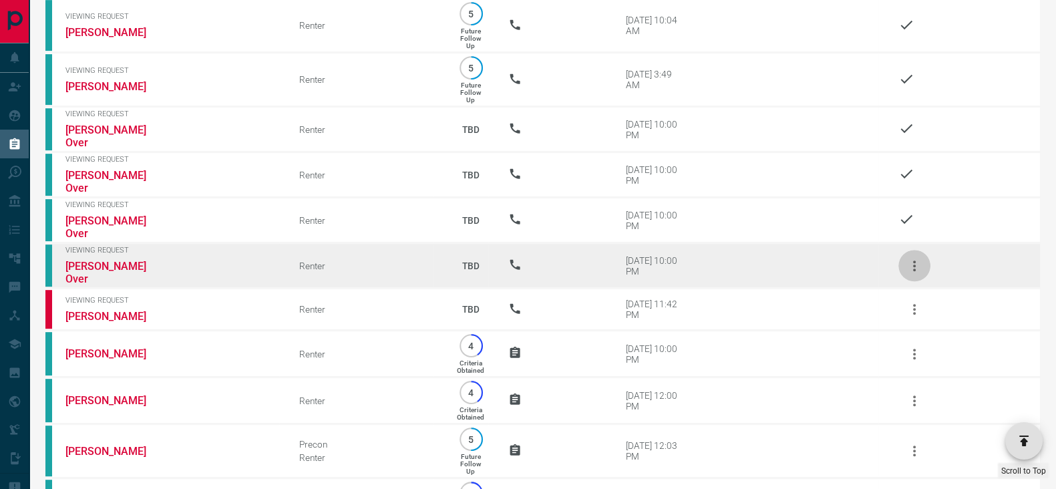
click at [915, 270] on icon "button" at bounding box center [914, 266] width 16 height 16
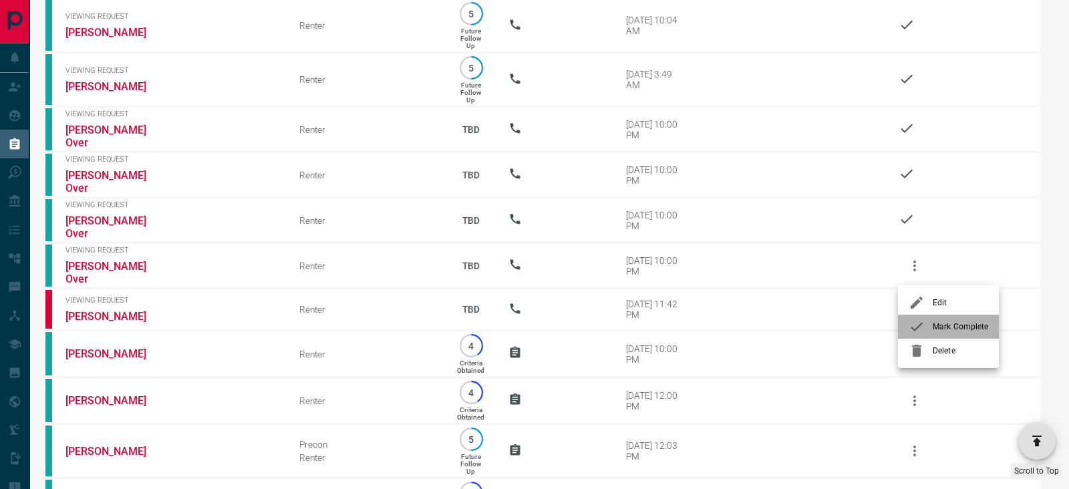
click at [945, 323] on span "Mark Complete" at bounding box center [959, 327] width 55 height 12
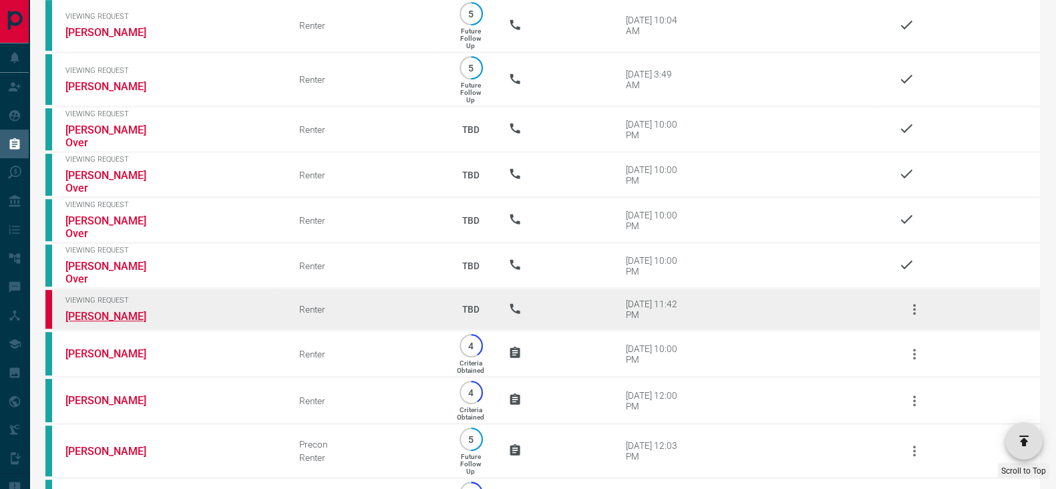
click at [79, 321] on link "[PERSON_NAME]" at bounding box center [115, 316] width 100 height 13
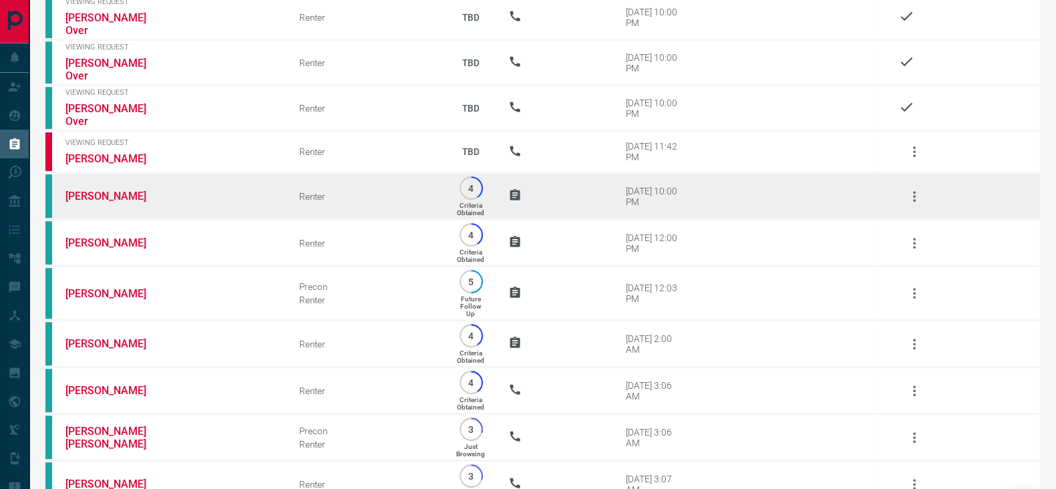
scroll to position [1002, 0]
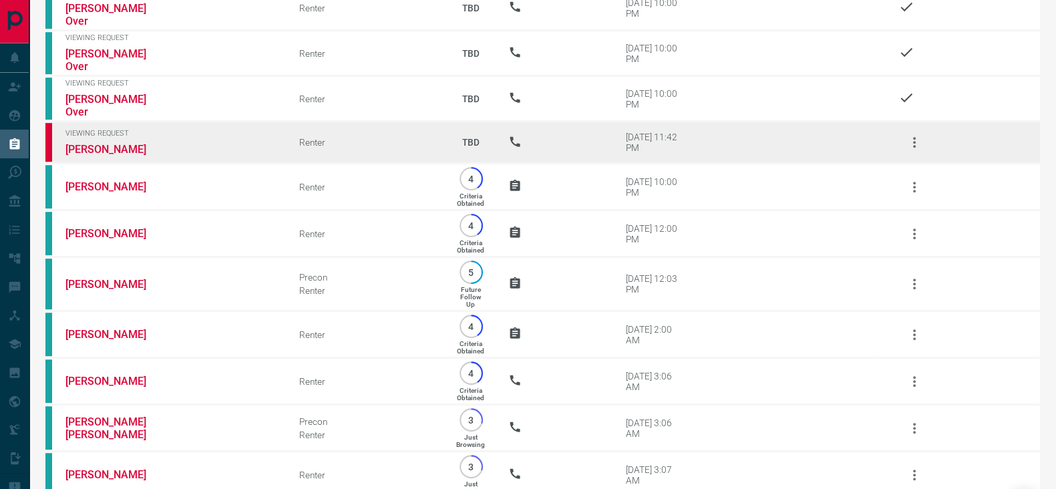
click at [908, 138] on icon "button" at bounding box center [914, 142] width 16 height 16
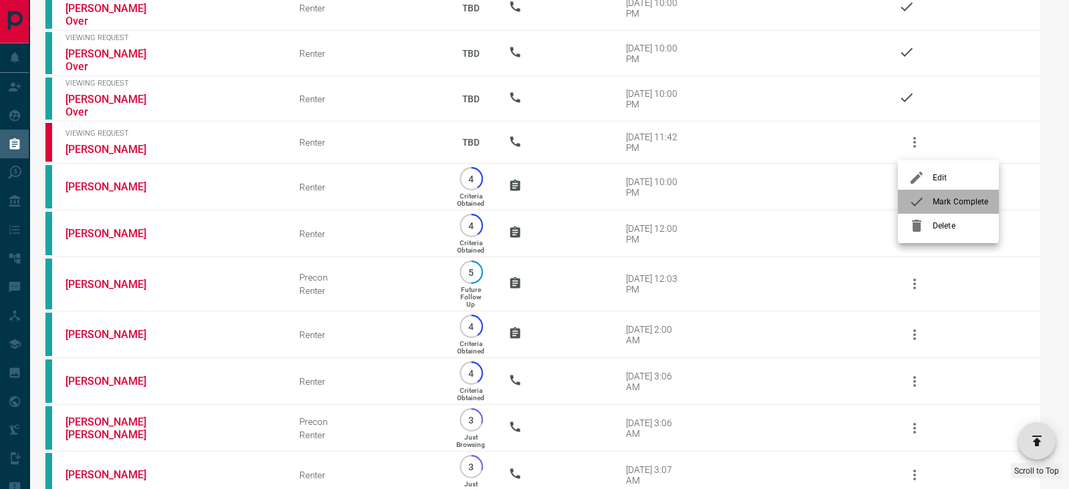
click at [935, 192] on li "Mark Complete" at bounding box center [948, 202] width 101 height 24
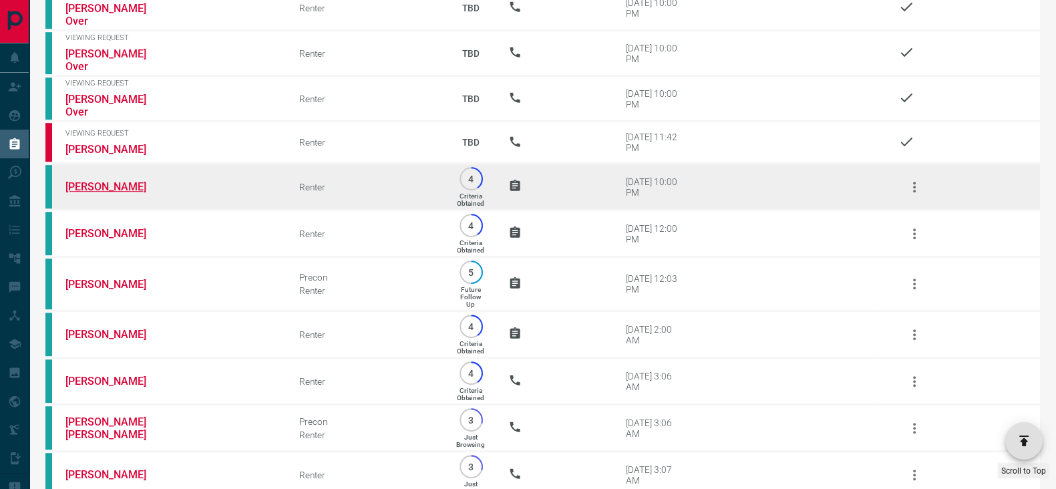
click at [100, 186] on link "[PERSON_NAME]" at bounding box center [115, 186] width 100 height 13
click at [914, 182] on icon "button" at bounding box center [914, 187] width 16 height 16
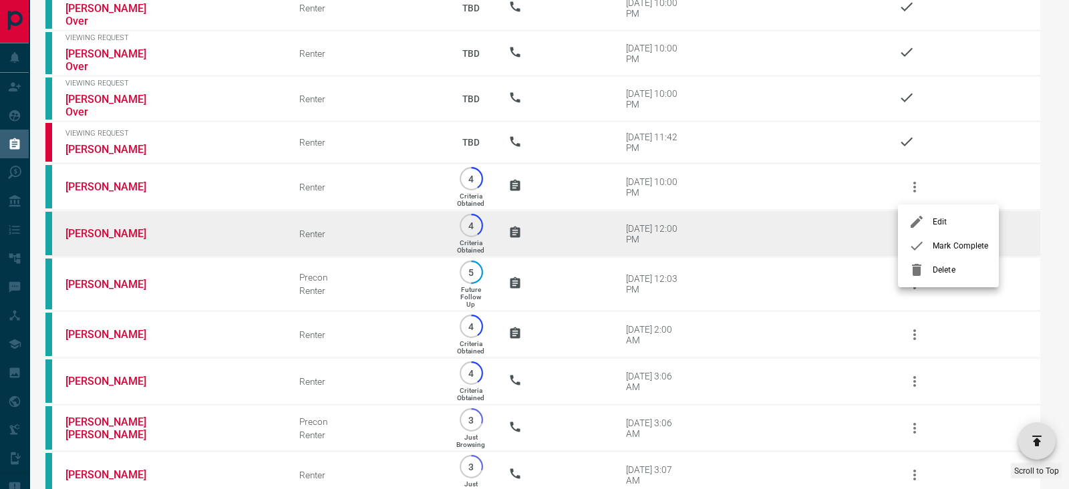
click at [952, 256] on li "Mark Complete" at bounding box center [948, 246] width 101 height 24
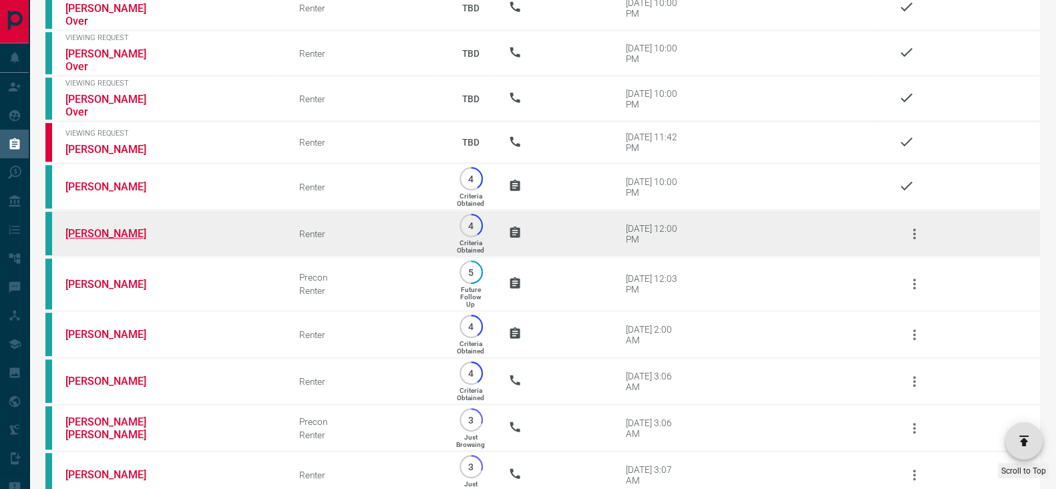
click at [107, 231] on link "[PERSON_NAME]" at bounding box center [115, 233] width 100 height 13
click at [909, 242] on icon "button" at bounding box center [914, 234] width 16 height 16
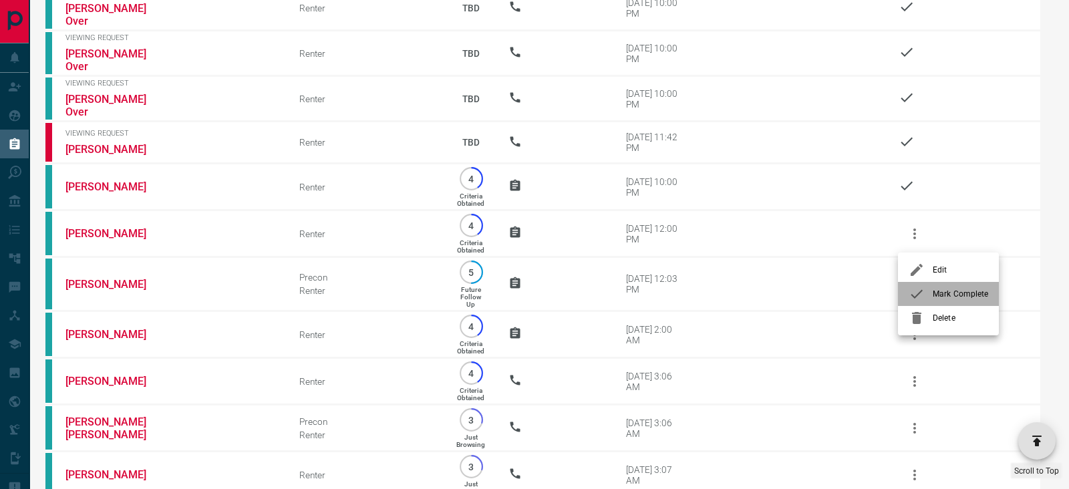
click at [941, 288] on span "Mark Complete" at bounding box center [959, 294] width 55 height 12
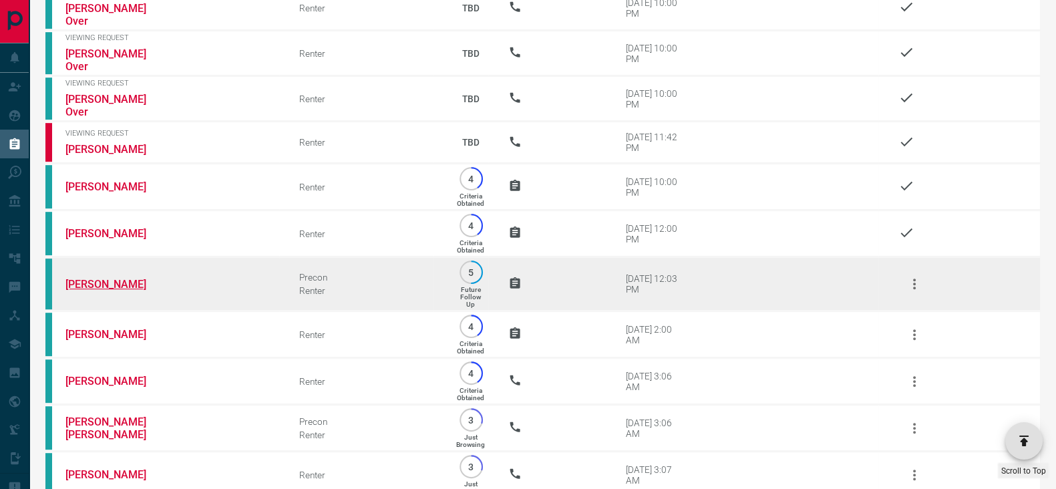
click at [102, 289] on link "[PERSON_NAME]" at bounding box center [115, 284] width 100 height 13
click at [922, 284] on button "button" at bounding box center [914, 284] width 32 height 32
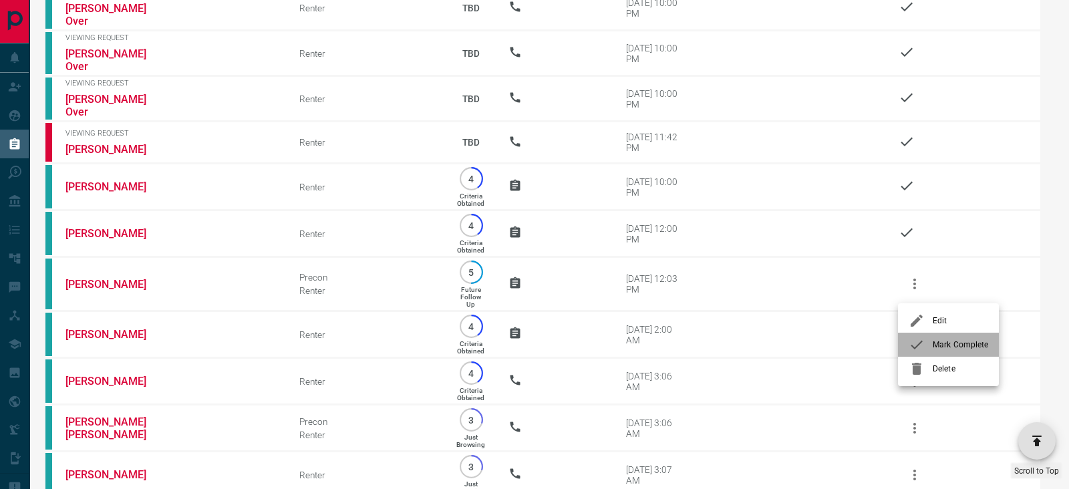
click at [937, 341] on span "Mark Complete" at bounding box center [959, 345] width 55 height 12
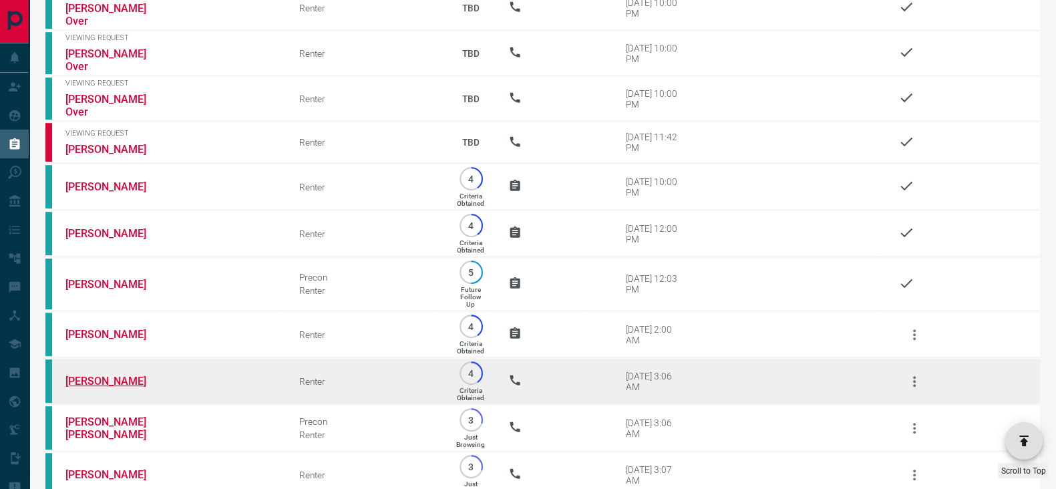
click at [89, 386] on link "[PERSON_NAME]" at bounding box center [115, 381] width 100 height 13
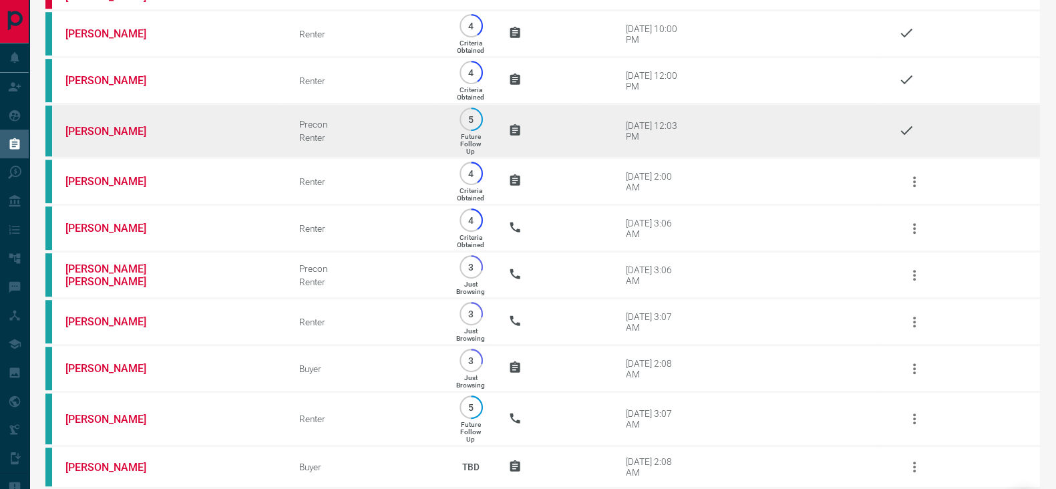
scroll to position [1168, 0]
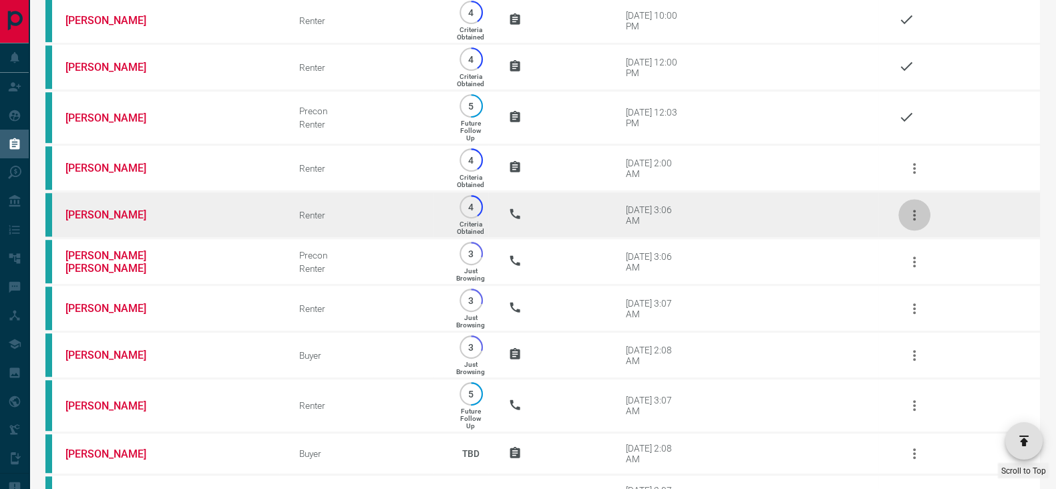
click at [918, 217] on icon "button" at bounding box center [914, 215] width 16 height 16
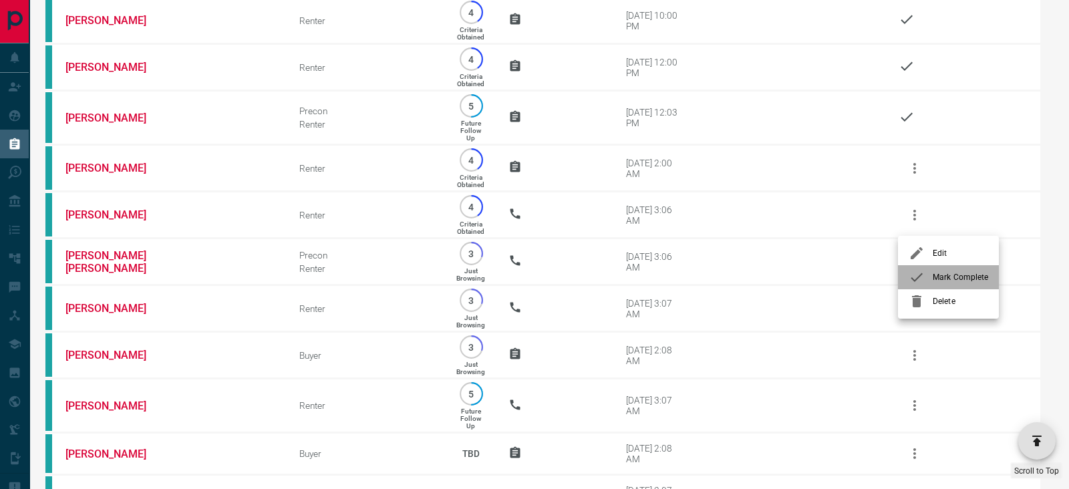
click at [950, 278] on span "Mark Complete" at bounding box center [959, 277] width 55 height 12
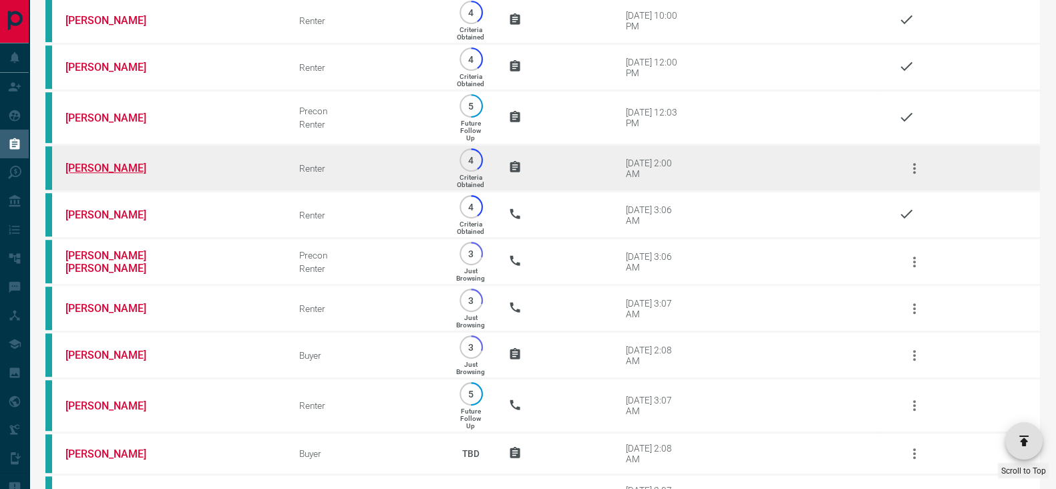
click at [120, 169] on link "[PERSON_NAME]" at bounding box center [115, 168] width 100 height 13
click at [909, 167] on icon "button" at bounding box center [914, 168] width 16 height 16
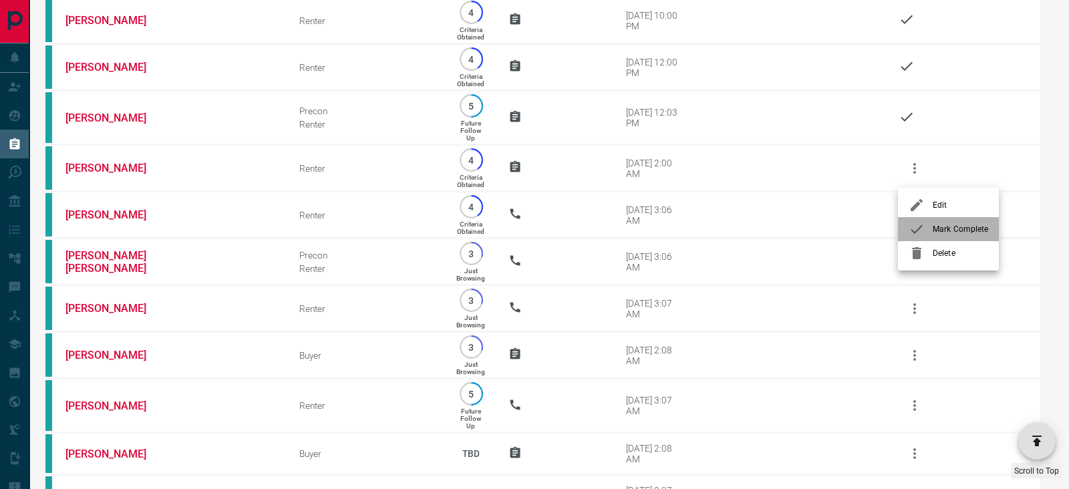
click at [948, 228] on span "Mark Complete" at bounding box center [959, 229] width 55 height 12
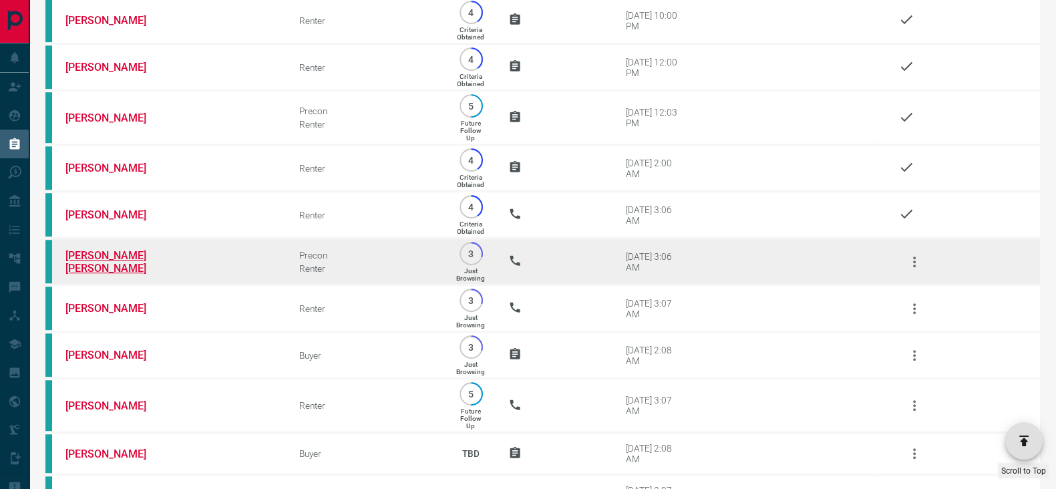
click at [79, 267] on link "[PERSON_NAME] [PERSON_NAME]" at bounding box center [115, 261] width 100 height 25
click at [917, 264] on icon "button" at bounding box center [914, 262] width 16 height 16
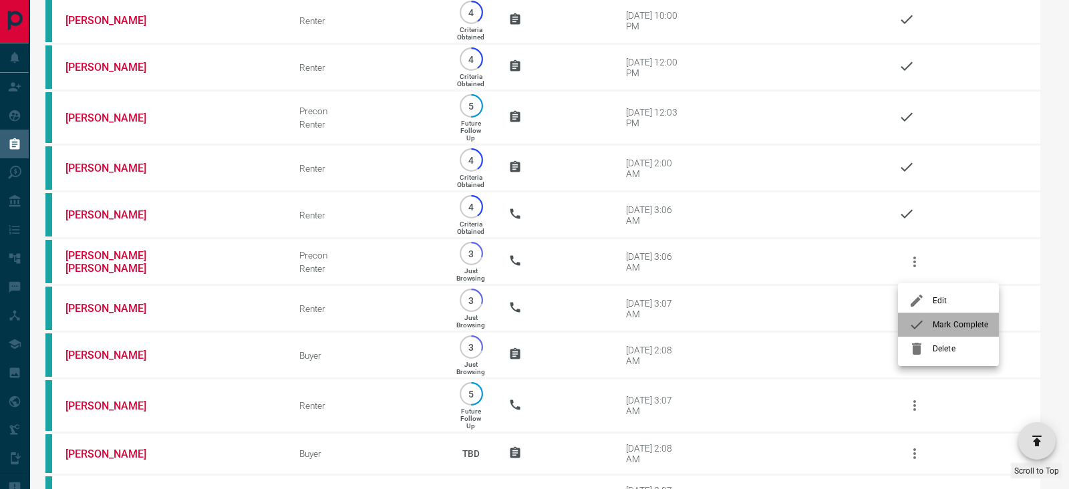
click at [926, 323] on div at bounding box center [920, 325] width 24 height 16
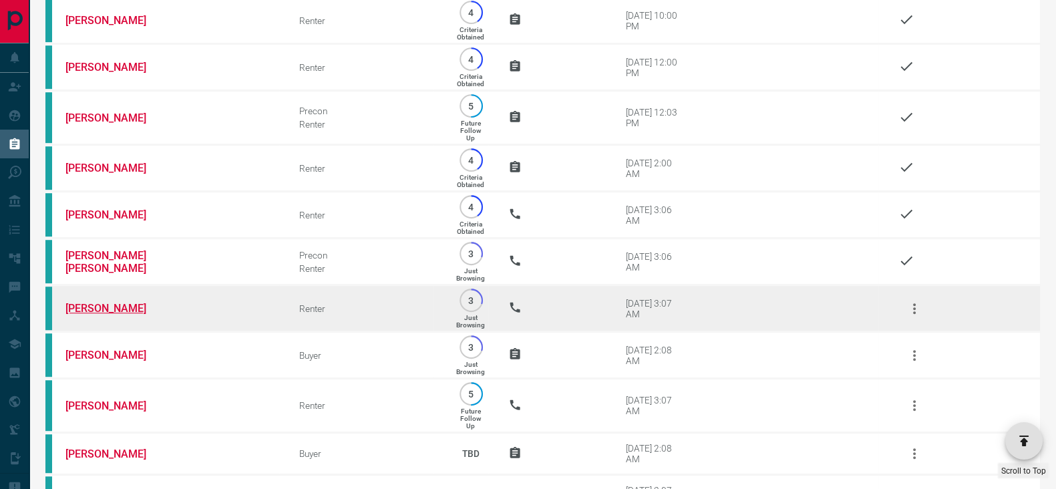
click at [99, 315] on link "[PERSON_NAME]" at bounding box center [115, 308] width 100 height 13
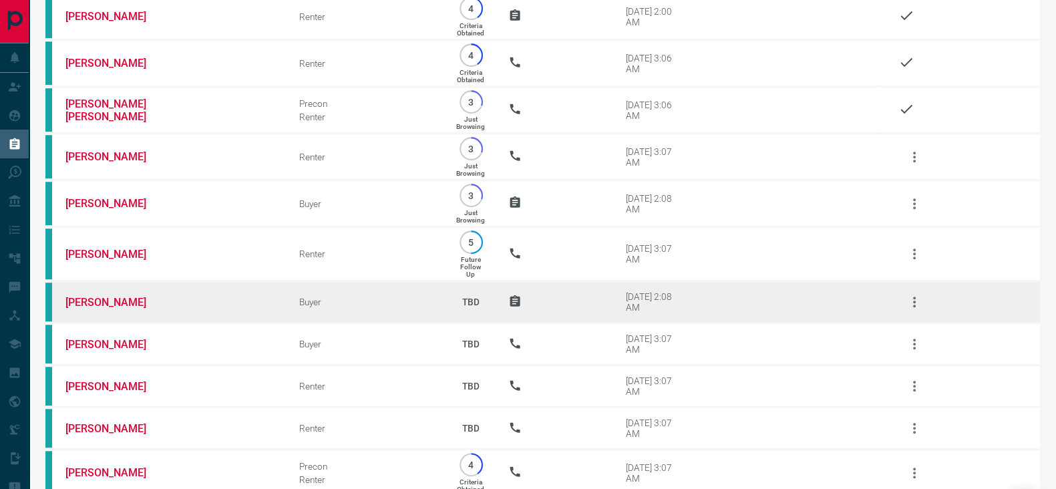
scroll to position [1335, 0]
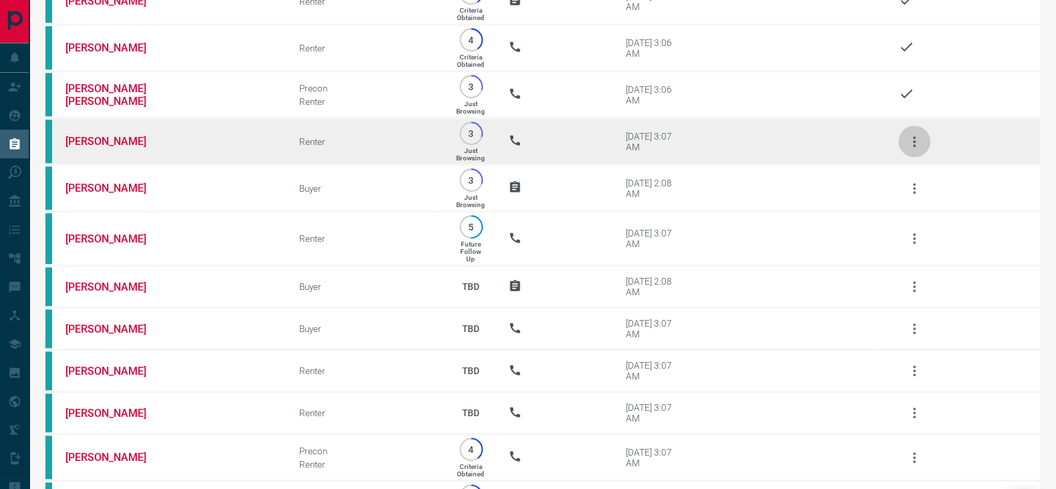
click at [914, 144] on icon "button" at bounding box center [914, 141] width 3 height 11
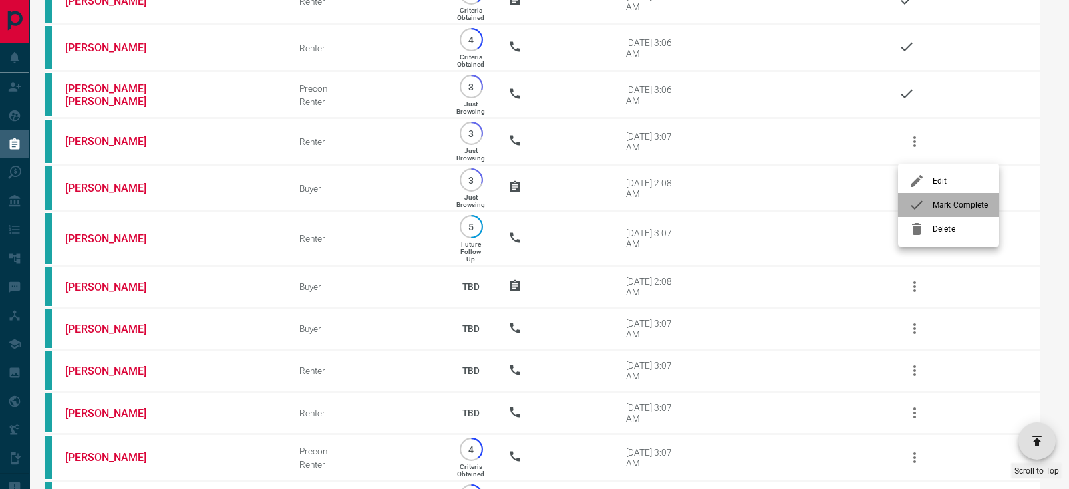
click at [943, 206] on span "Mark Complete" at bounding box center [959, 205] width 55 height 12
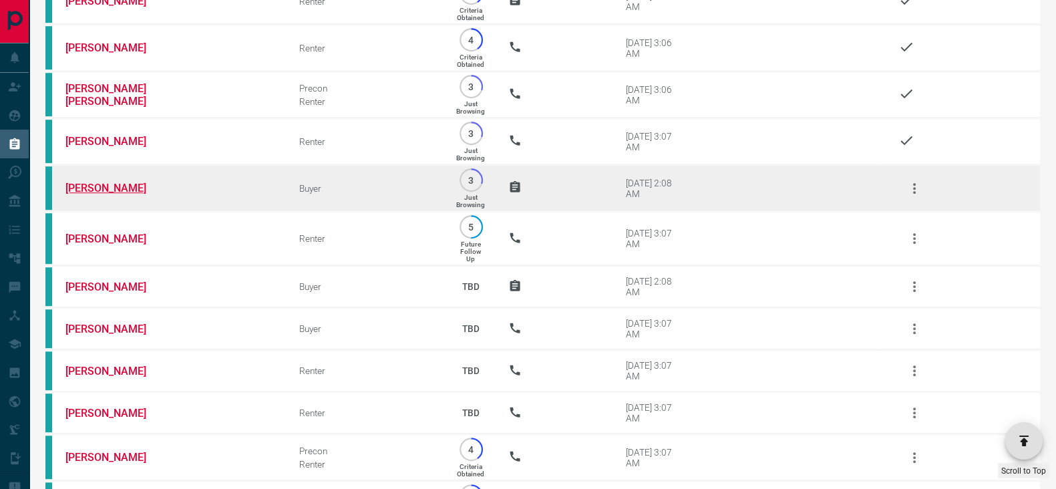
click at [82, 190] on link "[PERSON_NAME]" at bounding box center [115, 188] width 100 height 13
click at [915, 190] on icon "button" at bounding box center [914, 188] width 16 height 16
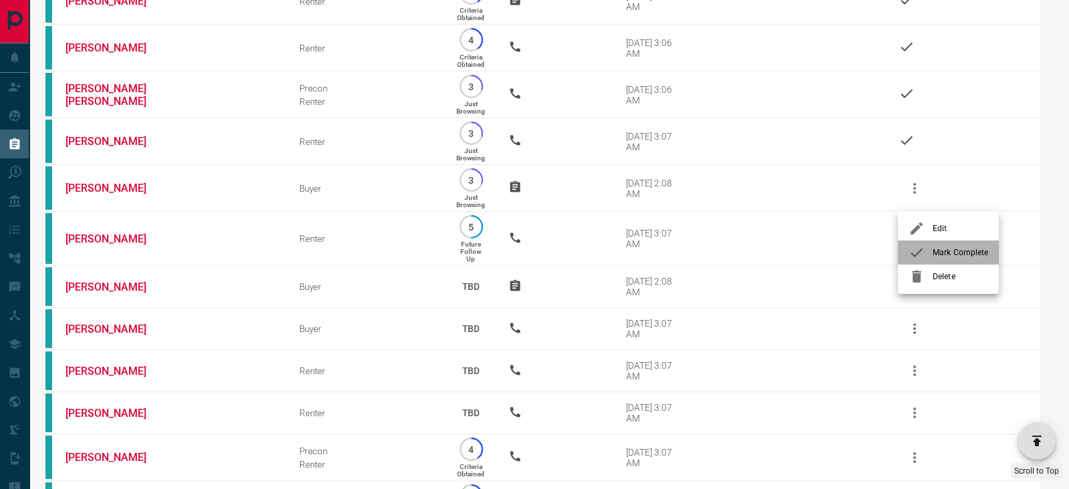
click at [939, 255] on span "Mark Complete" at bounding box center [959, 252] width 55 height 12
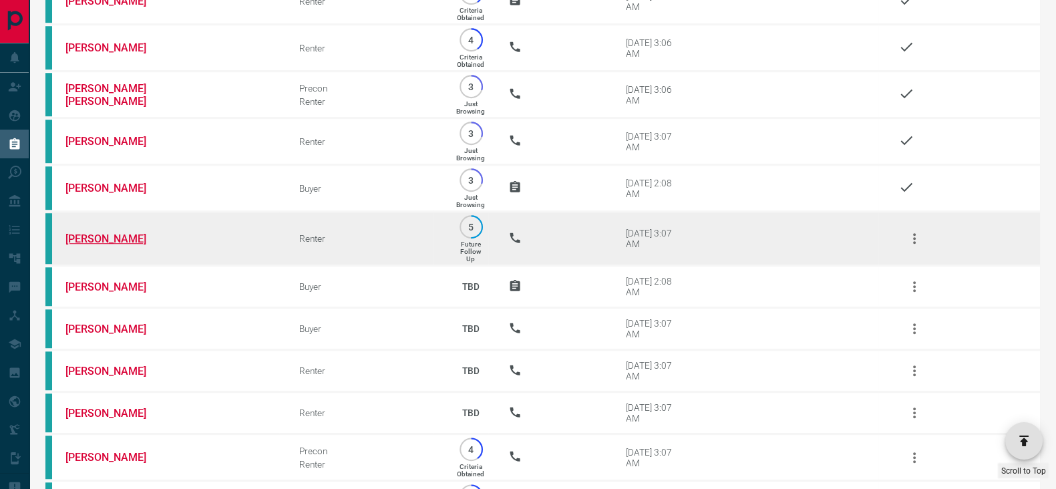
click at [97, 242] on link "[PERSON_NAME]" at bounding box center [115, 238] width 100 height 13
click at [915, 246] on icon "button" at bounding box center [914, 238] width 16 height 16
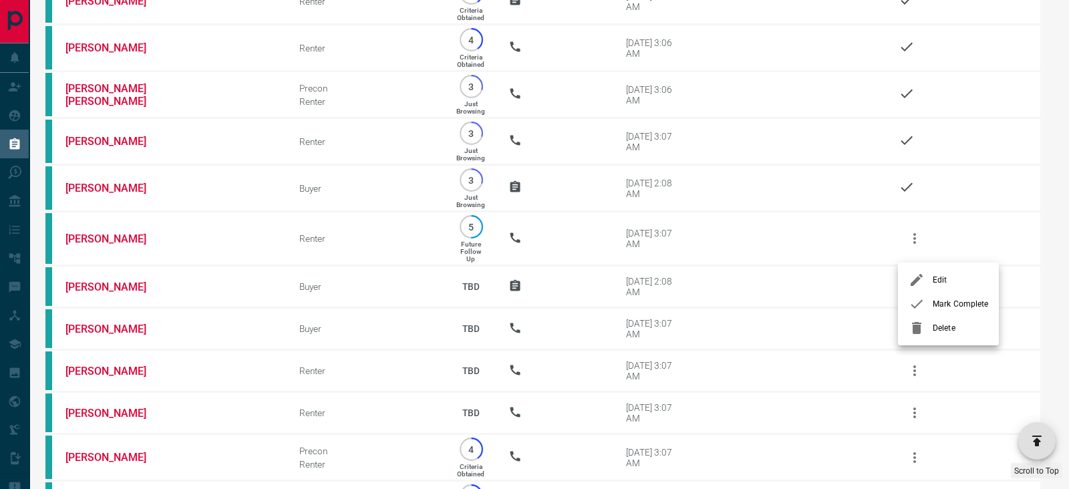
click at [944, 306] on span "Mark Complete" at bounding box center [959, 304] width 55 height 12
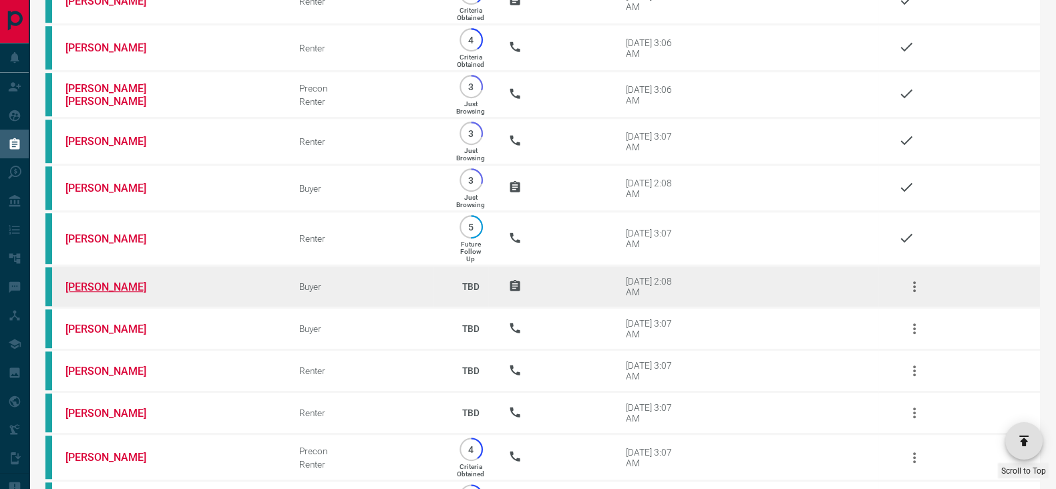
click at [98, 290] on link "[PERSON_NAME]" at bounding box center [115, 286] width 100 height 13
click at [917, 303] on button "button" at bounding box center [914, 286] width 32 height 32
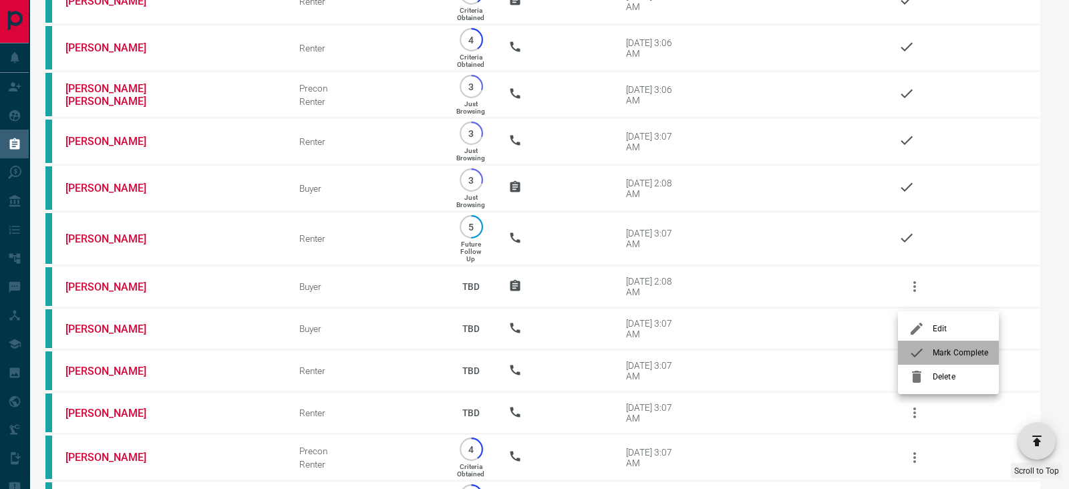
click at [928, 346] on div at bounding box center [920, 353] width 24 height 16
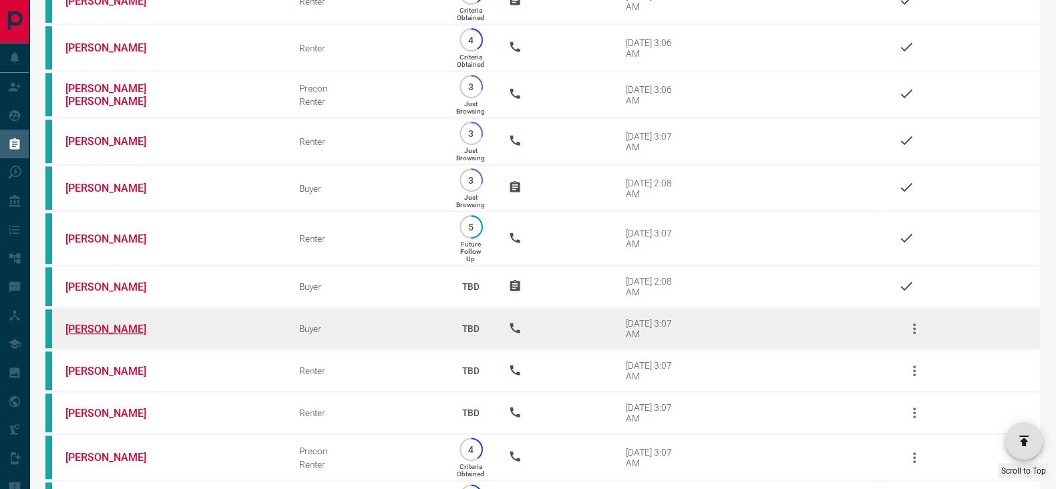
click at [87, 335] on link "[PERSON_NAME]" at bounding box center [115, 329] width 100 height 13
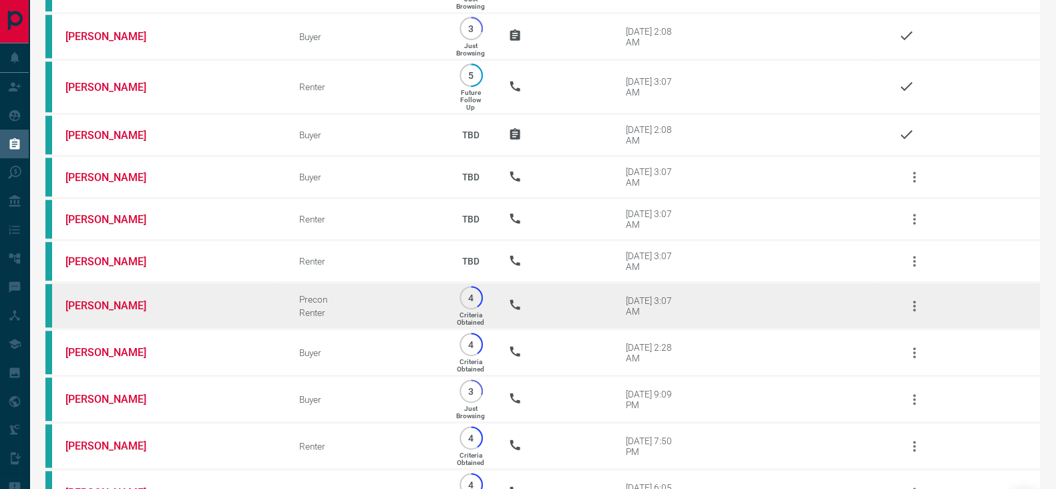
scroll to position [1503, 0]
